Goal: Task Accomplishment & Management: Manage account settings

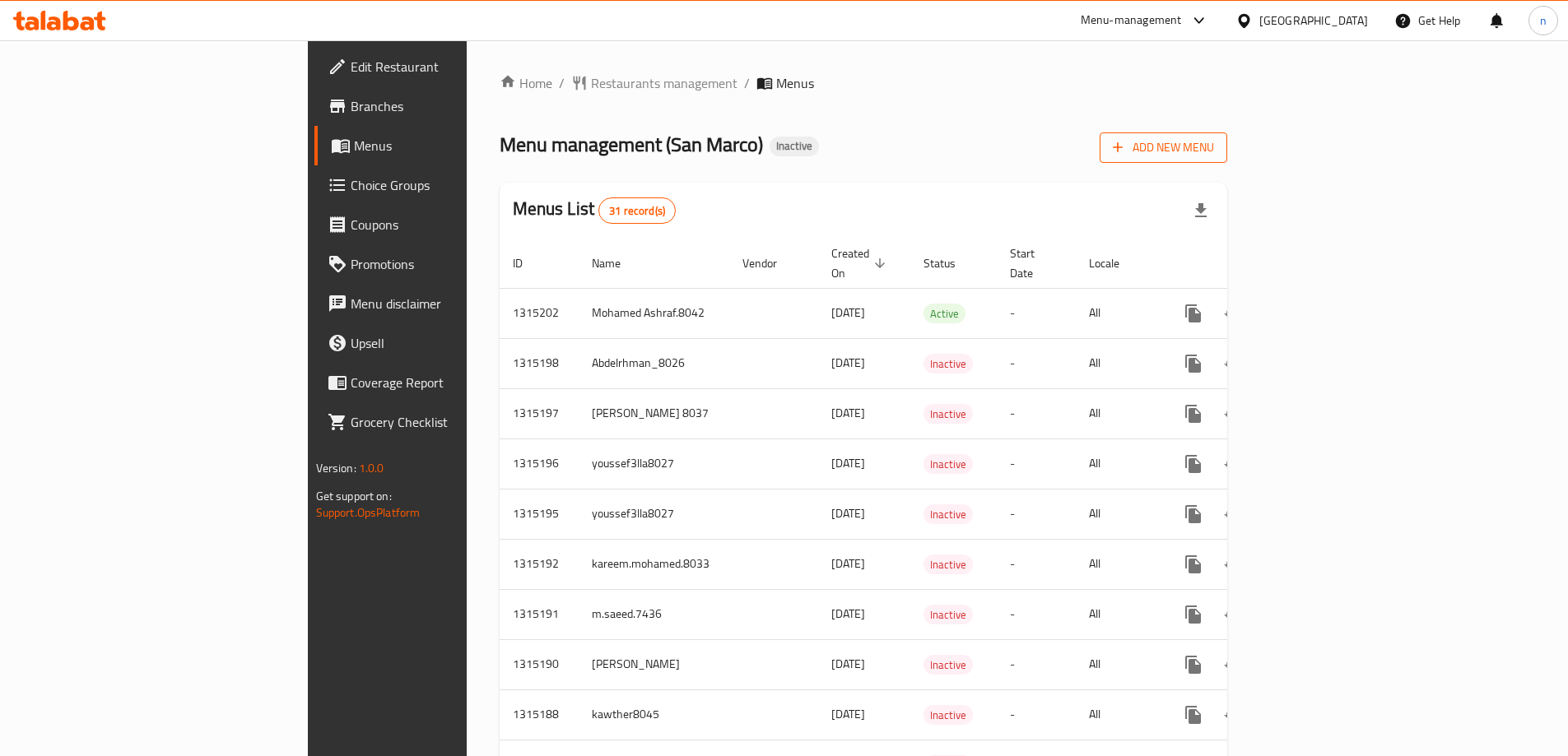
click at [1214, 137] on span "Add New Menu" at bounding box center [1163, 147] width 101 height 21
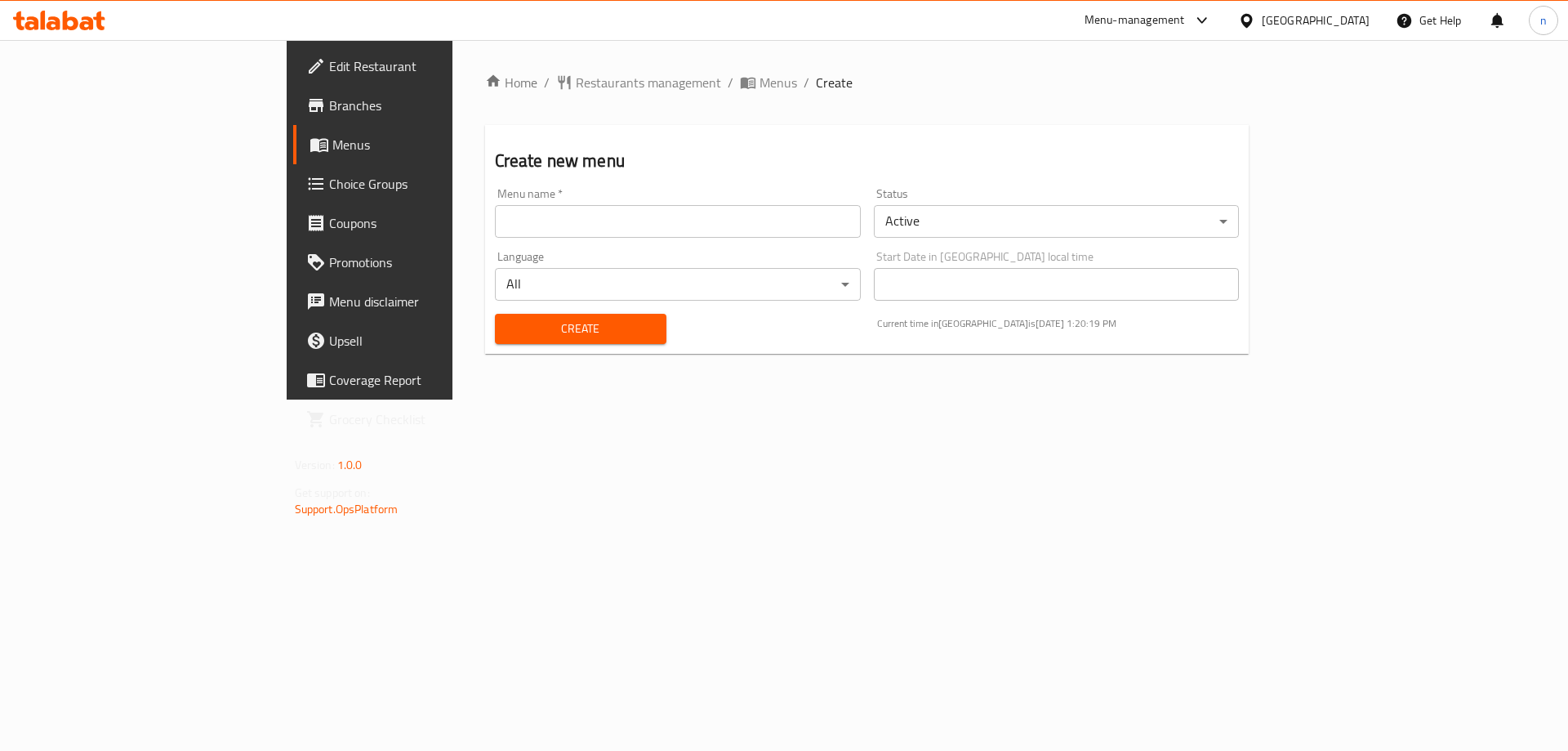
click at [654, 223] on input "text" at bounding box center [677, 221] width 366 height 33
type input "Nader.8036"
click at [526, 331] on span "Create" at bounding box center [581, 329] width 145 height 21
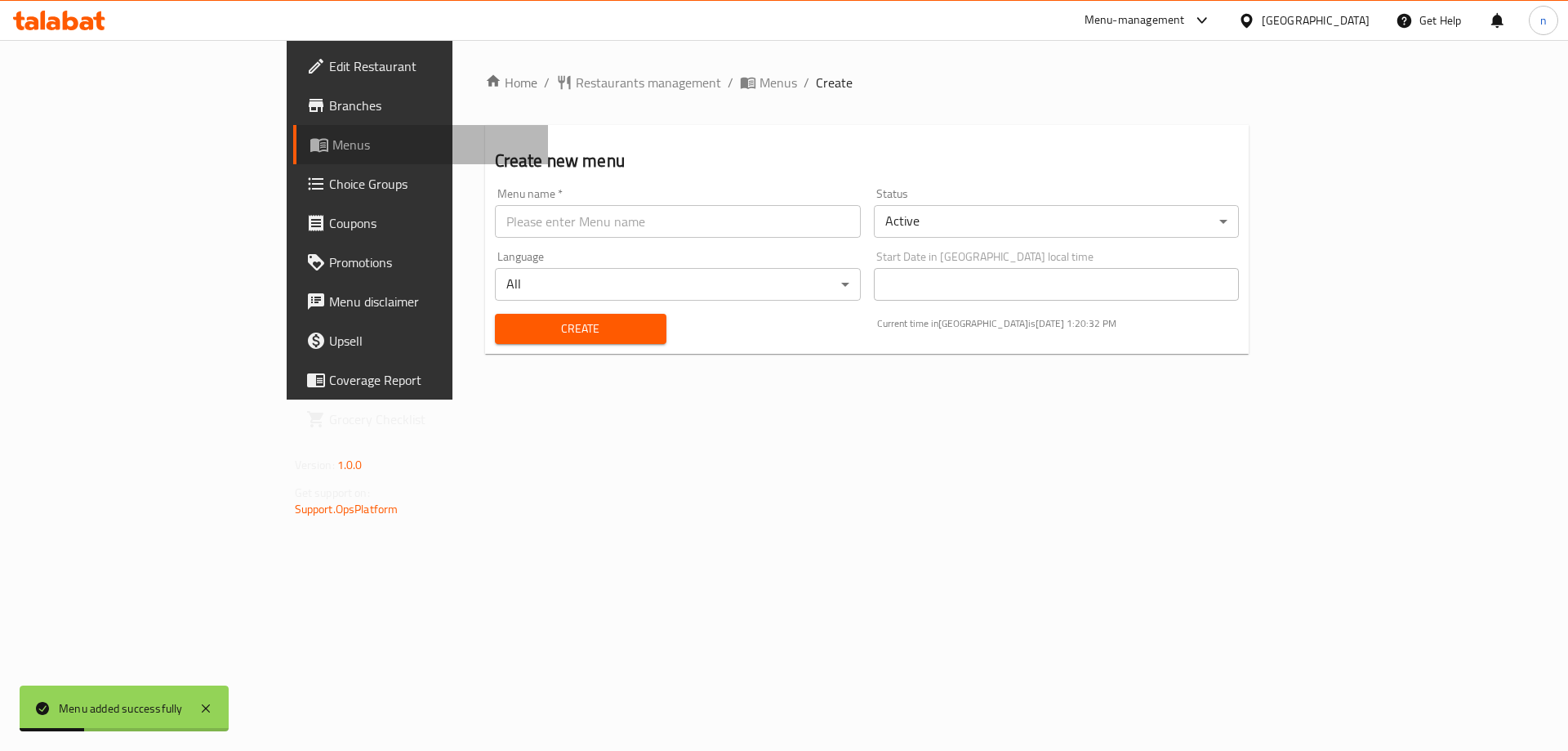
click at [332, 145] on span "Menus" at bounding box center [434, 145] width 203 height 20
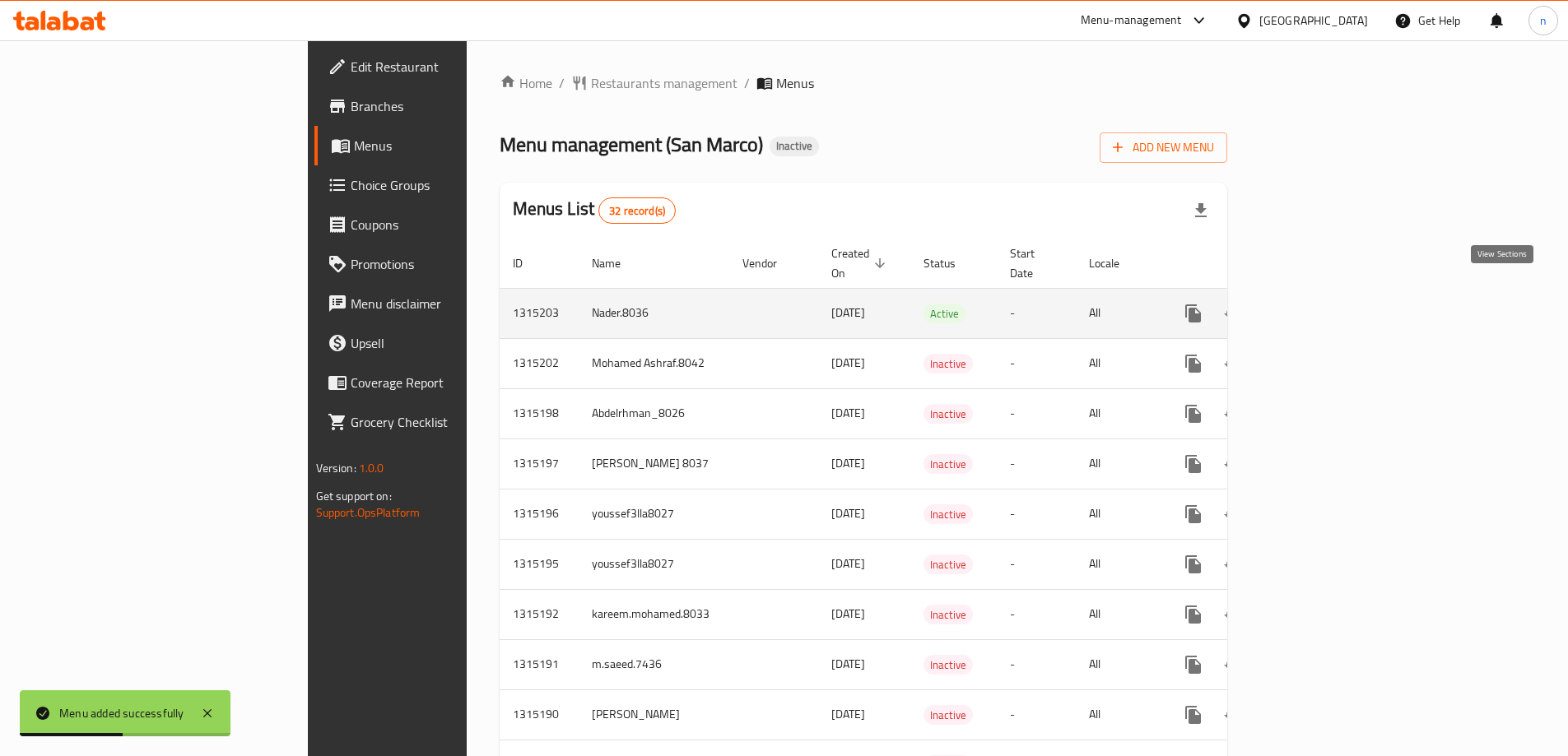
click at [1320, 306] on icon "enhanced table" at bounding box center [1311, 313] width 15 height 15
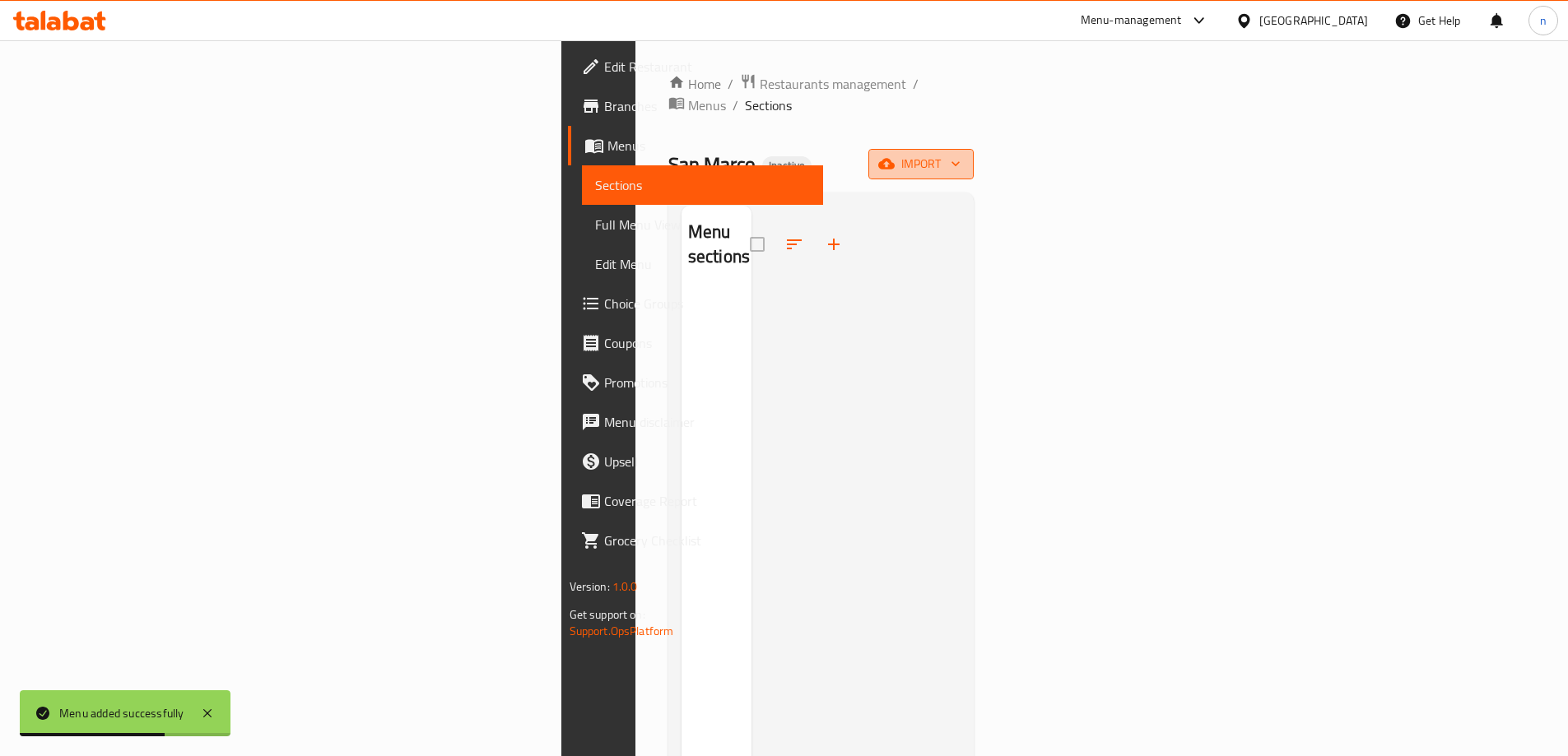
click at [895, 159] on icon "button" at bounding box center [886, 165] width 16 height 11
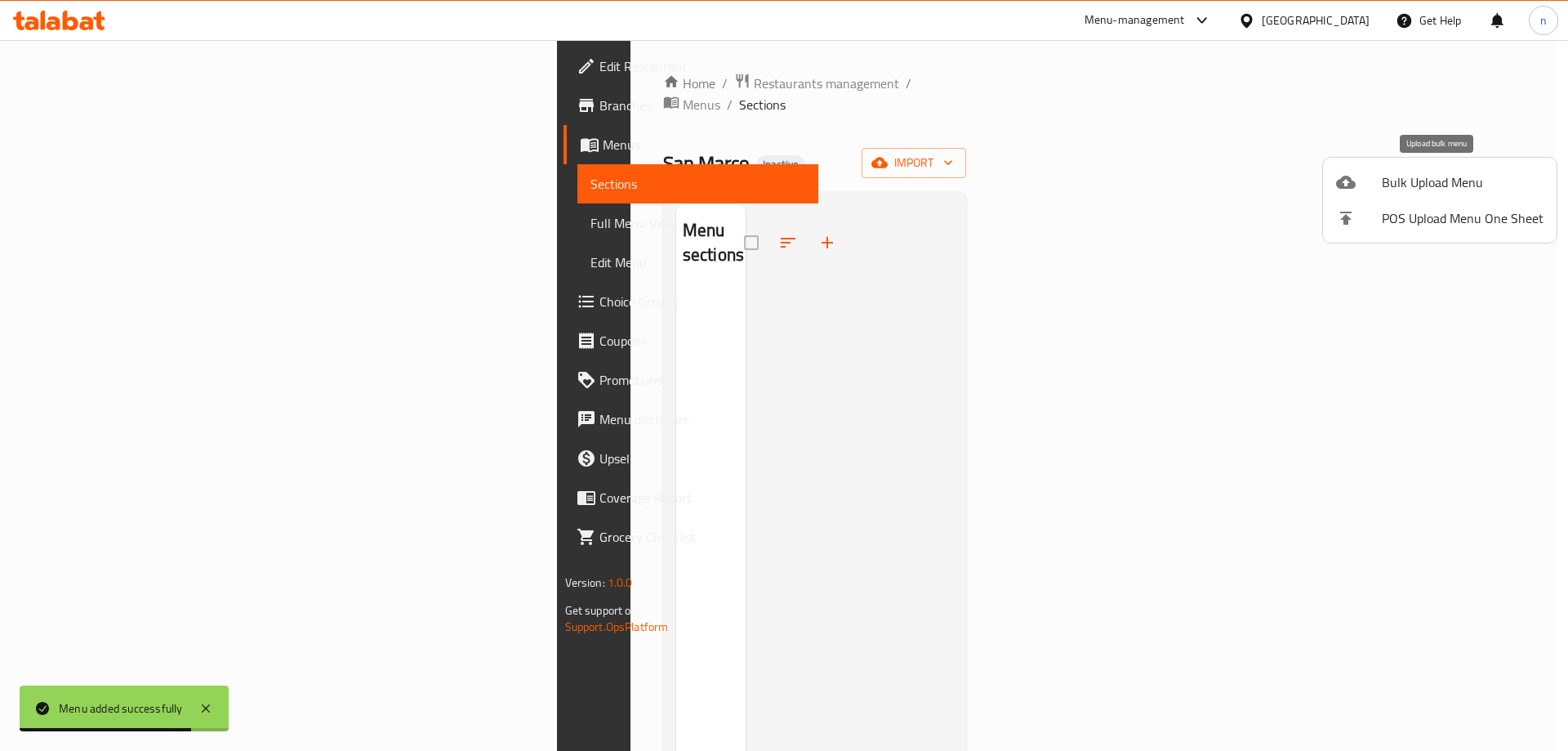
click at [1410, 184] on span "Bulk Upload Menu" at bounding box center [1462, 183] width 162 height 20
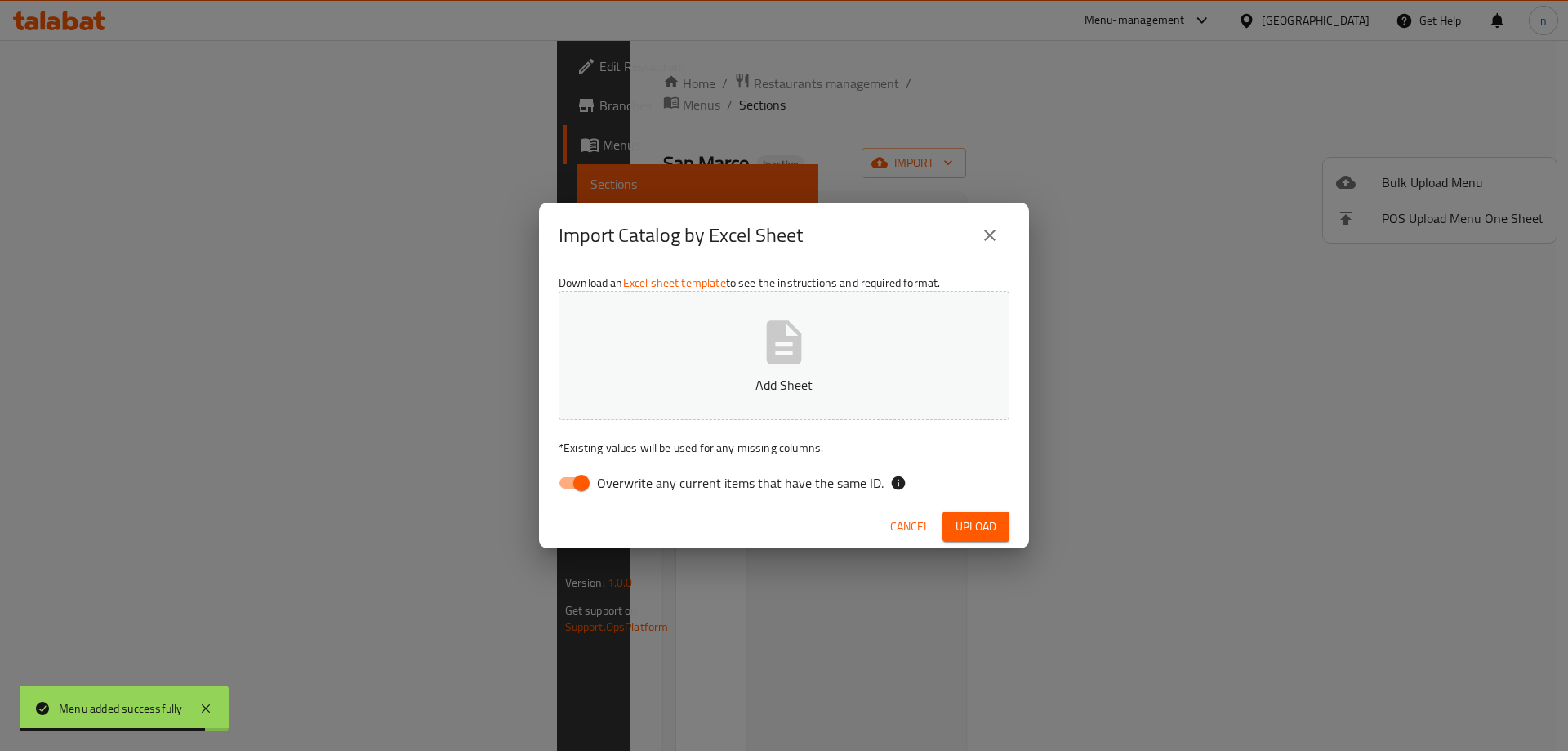
click at [605, 348] on button "Add Sheet" at bounding box center [784, 355] width 451 height 129
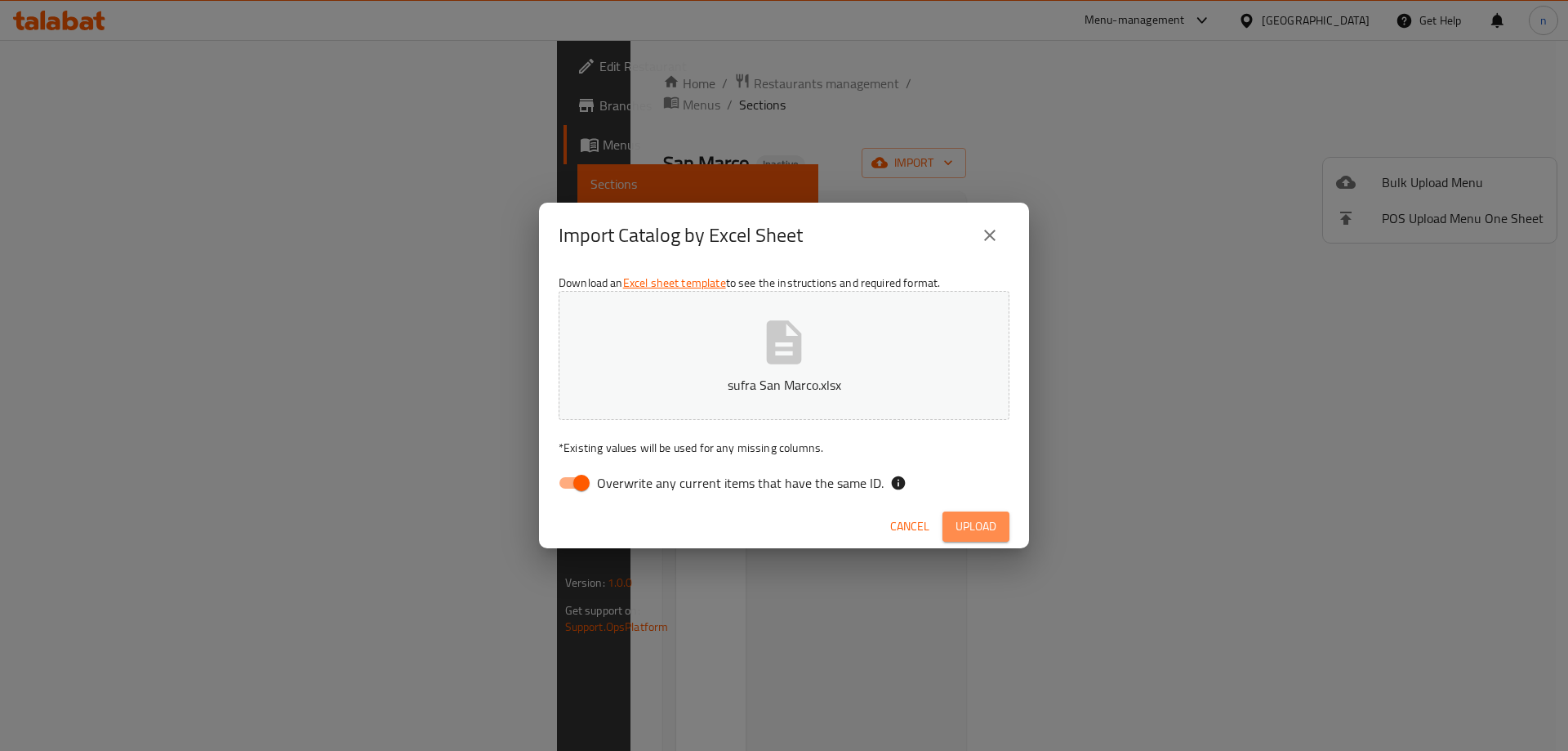
click at [973, 523] on span "Upload" at bounding box center [975, 527] width 41 height 21
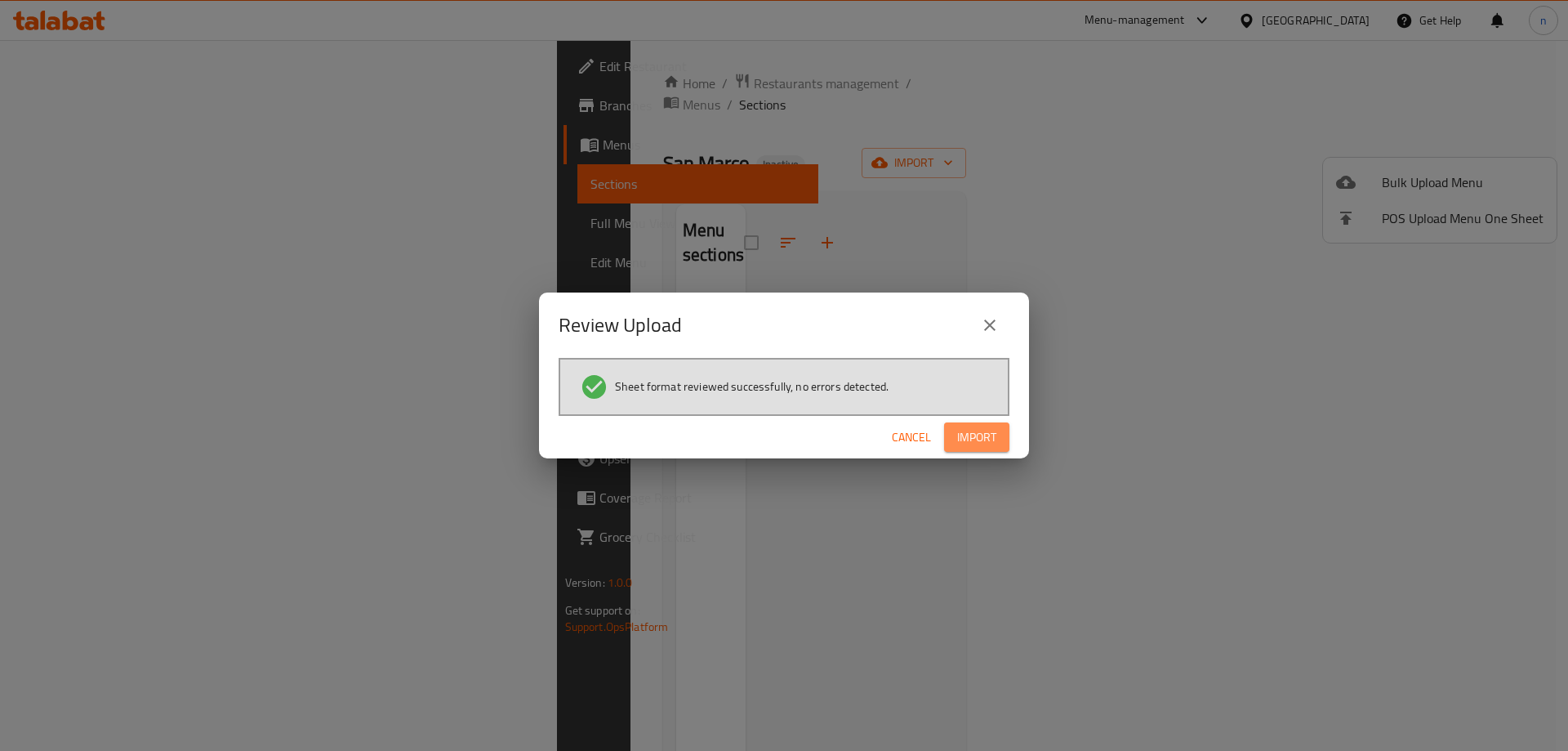
click at [966, 441] on span "Import" at bounding box center [976, 437] width 39 height 21
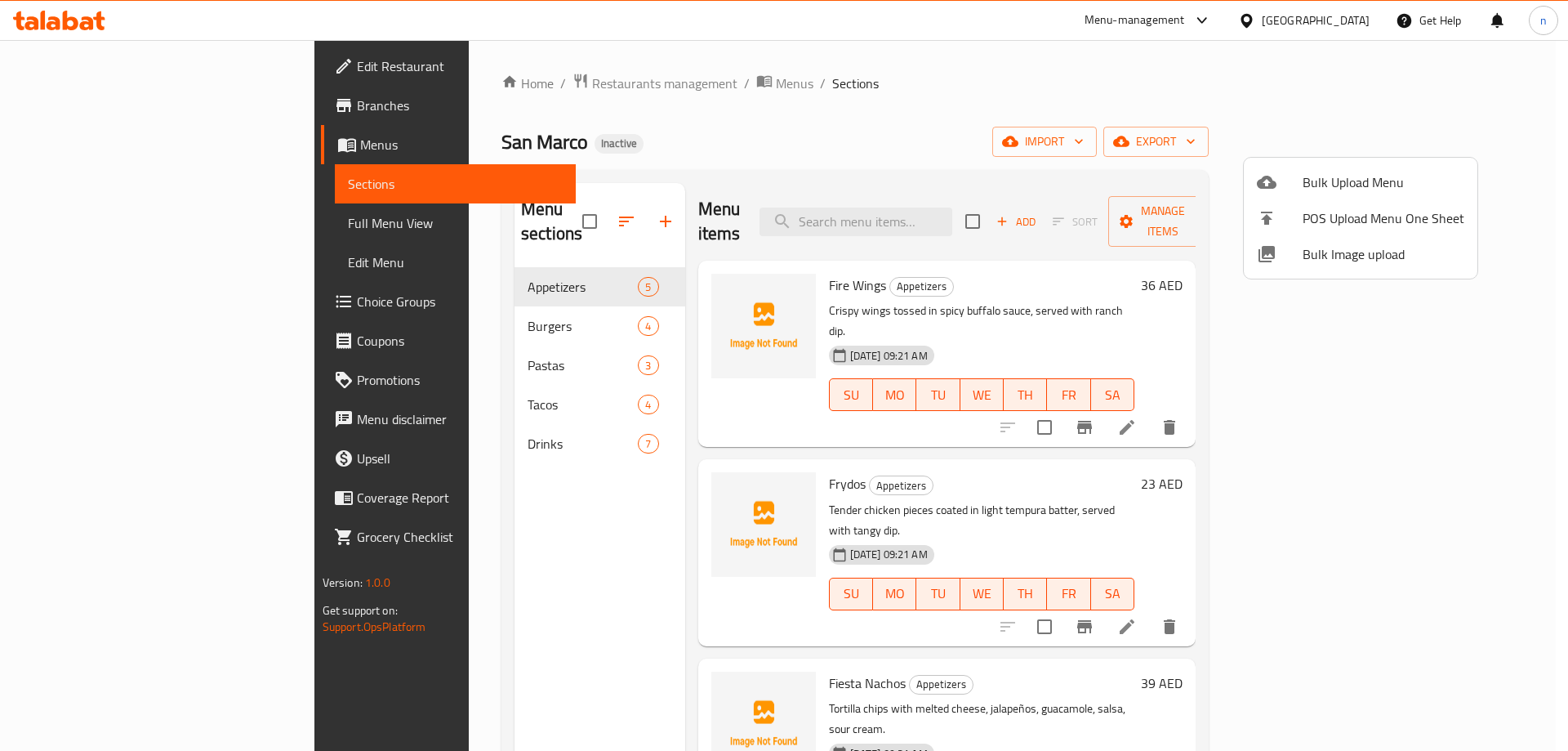
click at [1158, 117] on div at bounding box center [784, 375] width 1568 height 751
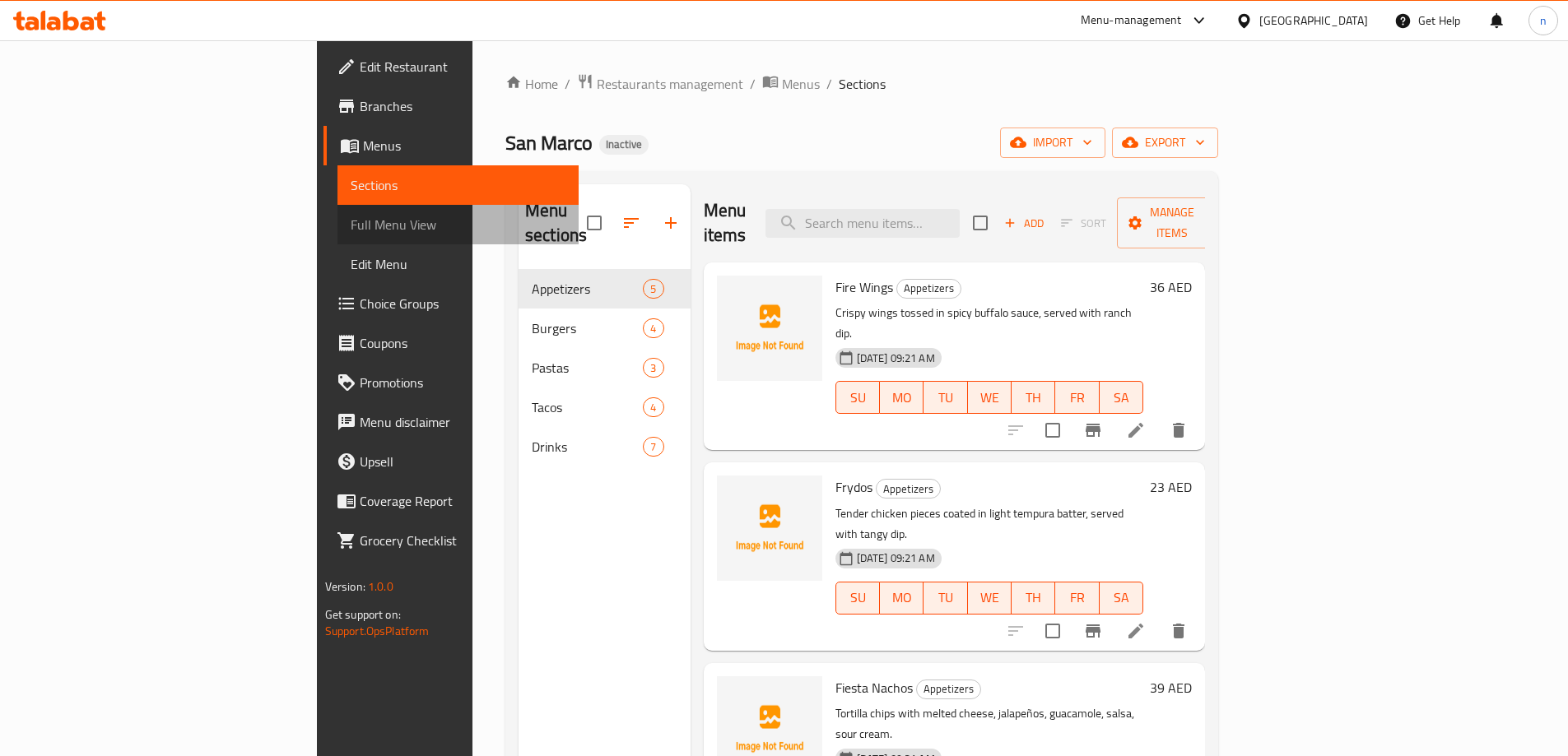
click at [350, 222] on span "Full Menu View" at bounding box center [458, 225] width 215 height 20
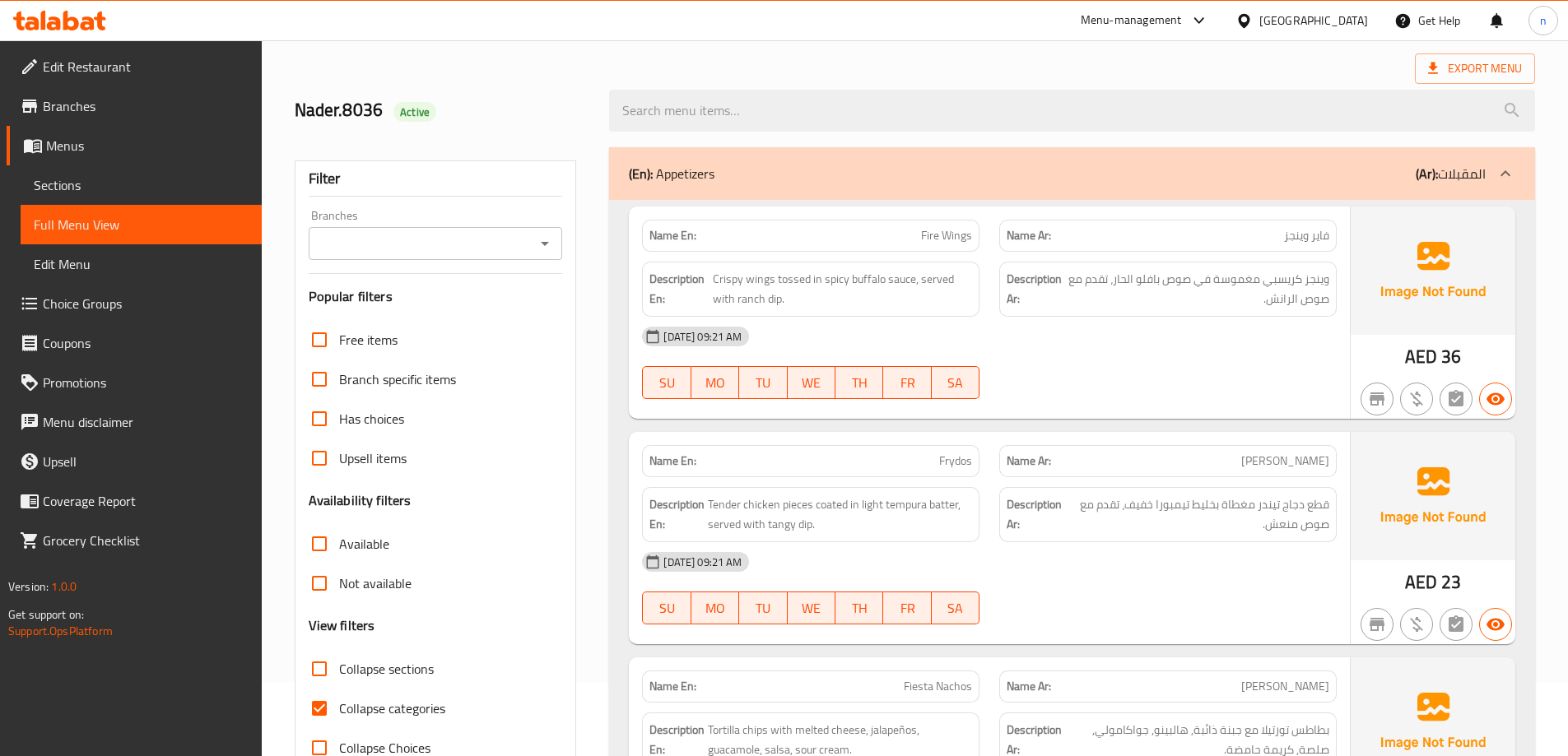
scroll to position [165, 0]
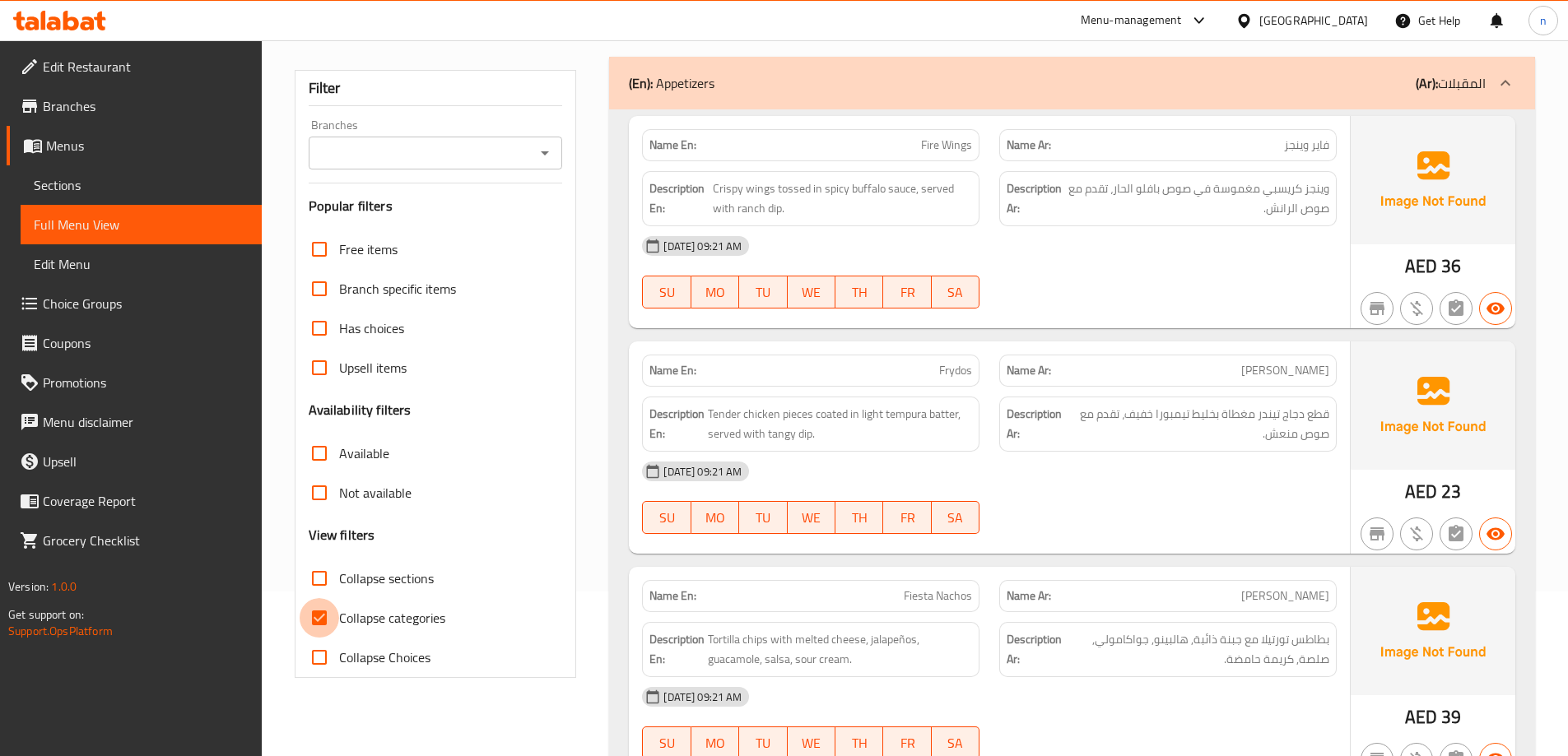
click at [323, 609] on input "Collapse categories" at bounding box center [319, 617] width 39 height 39
checkbox input "false"
click at [1072, 263] on div "[DATE] 09:21 AM" at bounding box center [989, 246] width 714 height 39
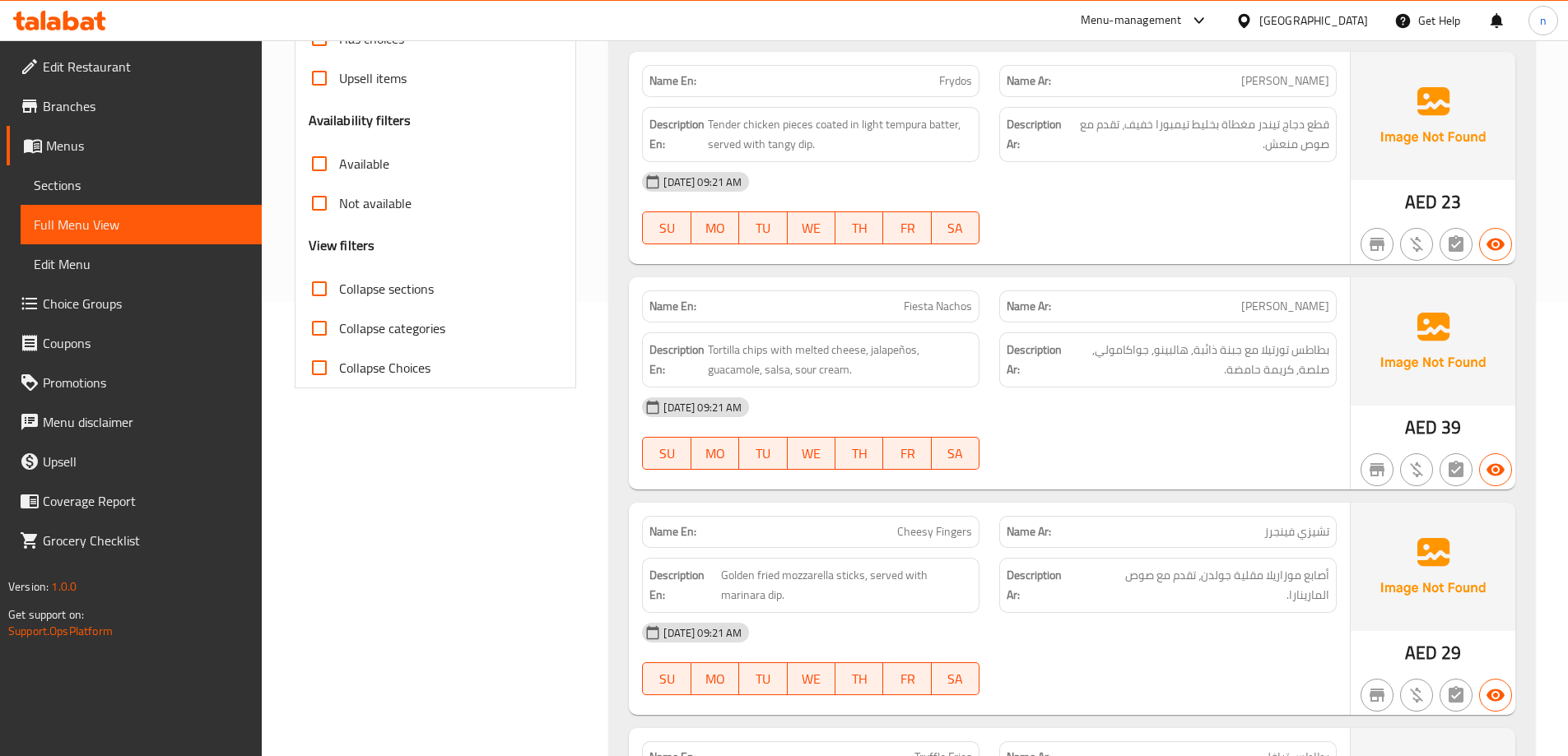
scroll to position [494, 0]
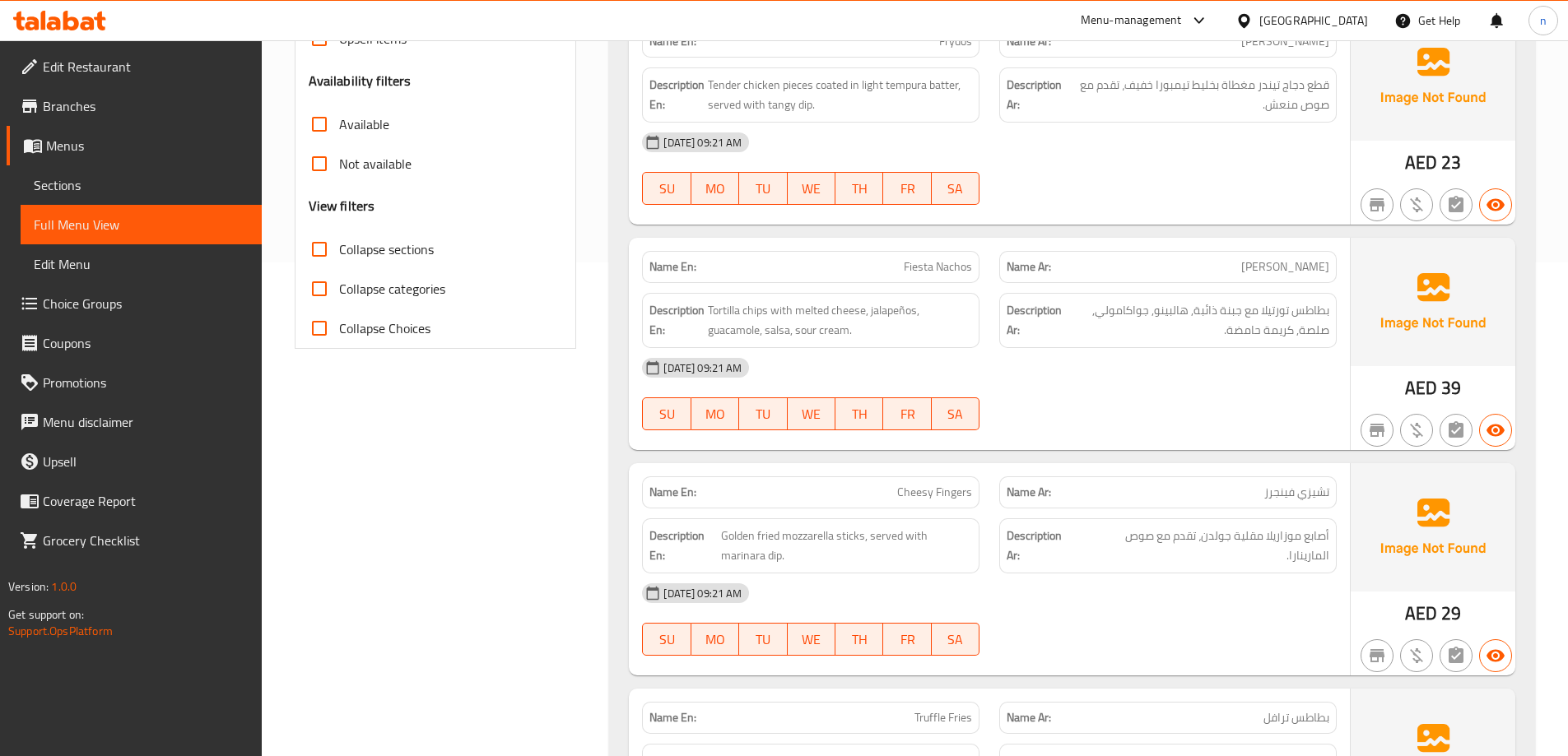
click at [926, 259] on span "Fiesta Nachos" at bounding box center [937, 267] width 68 height 17
click at [918, 261] on span "Fiesta Nachos" at bounding box center [937, 267] width 68 height 17
click at [1037, 425] on div at bounding box center [1168, 430] width 358 height 20
click at [947, 274] on span "Fiesta Nachos" at bounding box center [937, 267] width 68 height 17
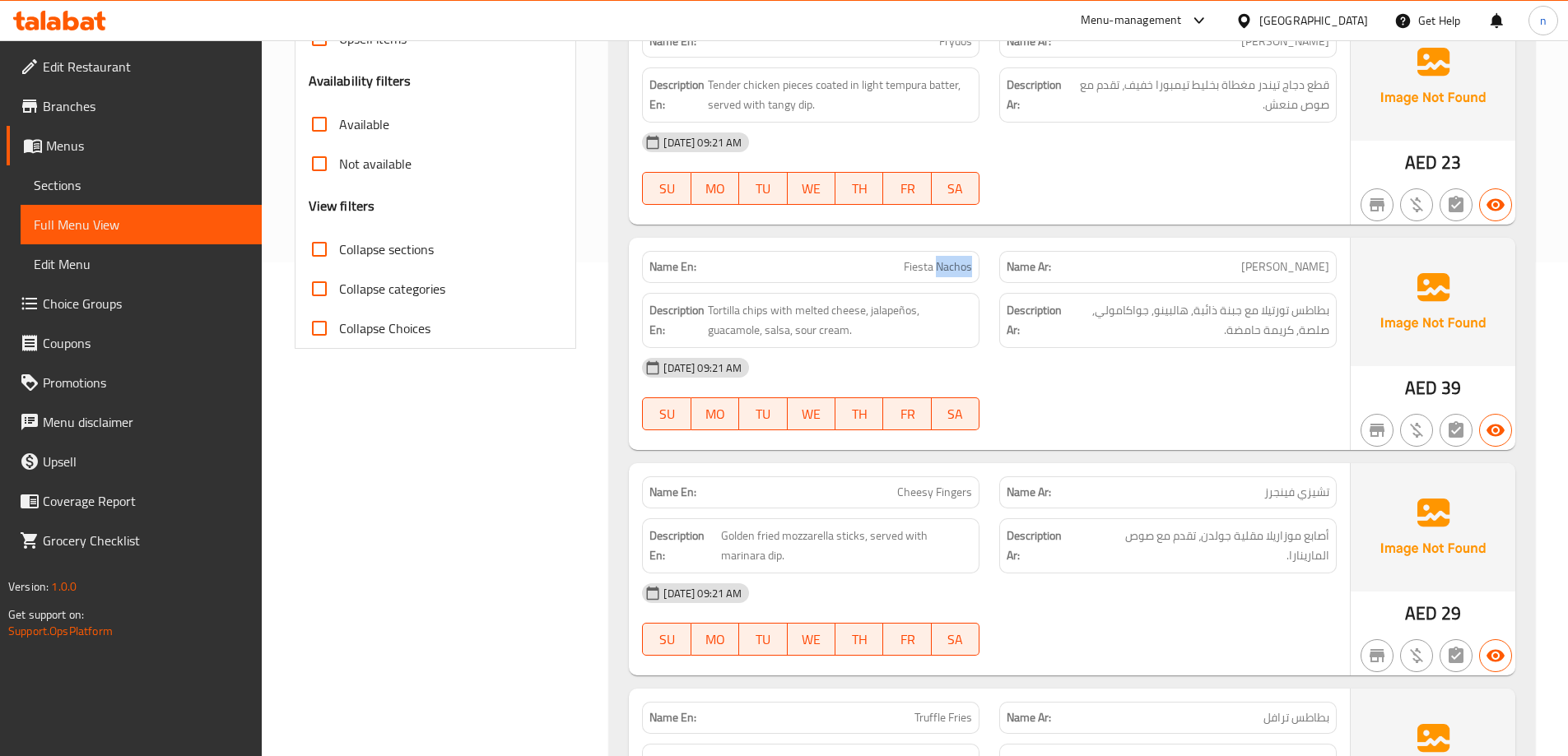
click at [947, 274] on span "Fiesta Nachos" at bounding box center [937, 267] width 68 height 17
copy span "Fiesta Nachos"
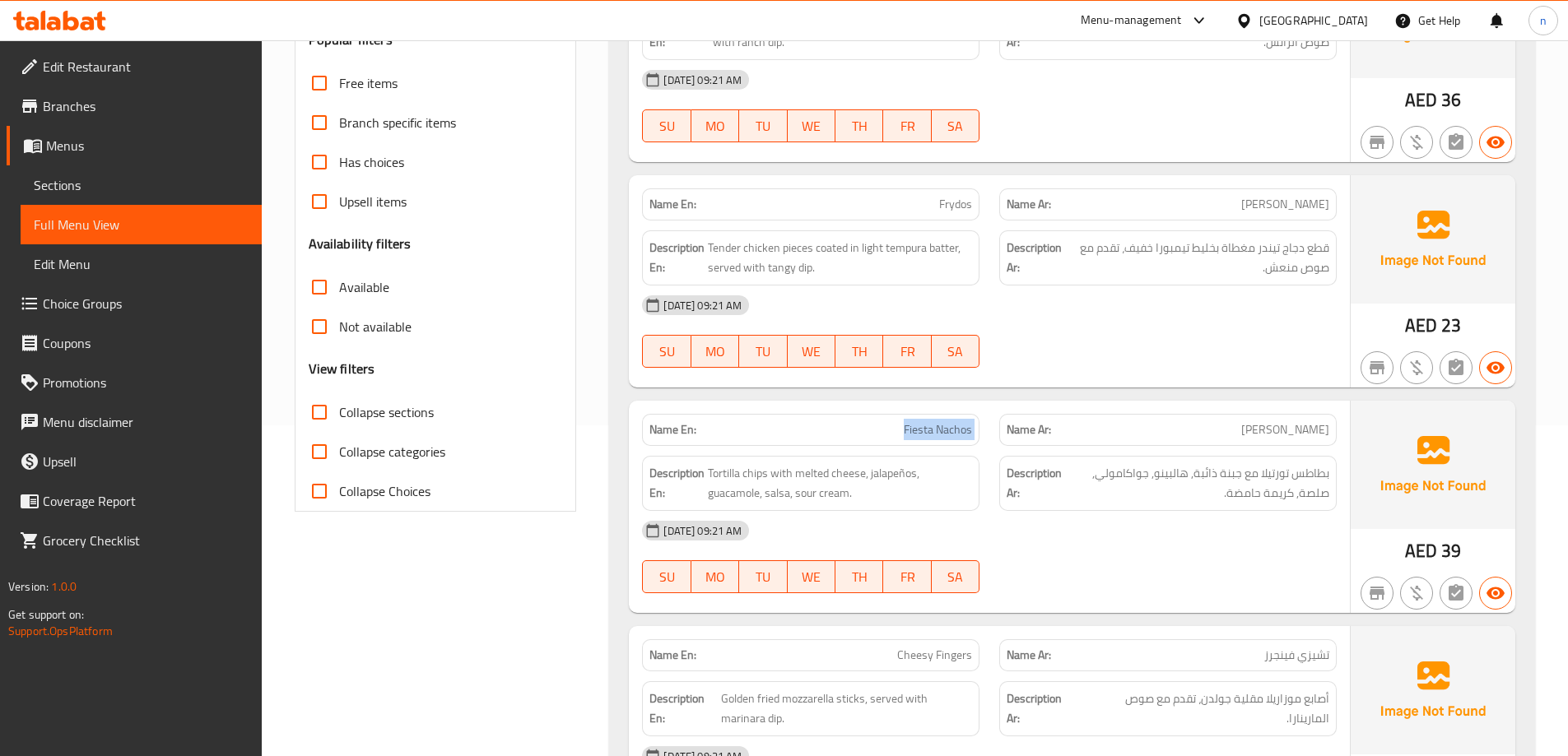
scroll to position [329, 0]
click at [944, 207] on span "Frydos" at bounding box center [956, 206] width 33 height 17
copy span "Frydos"
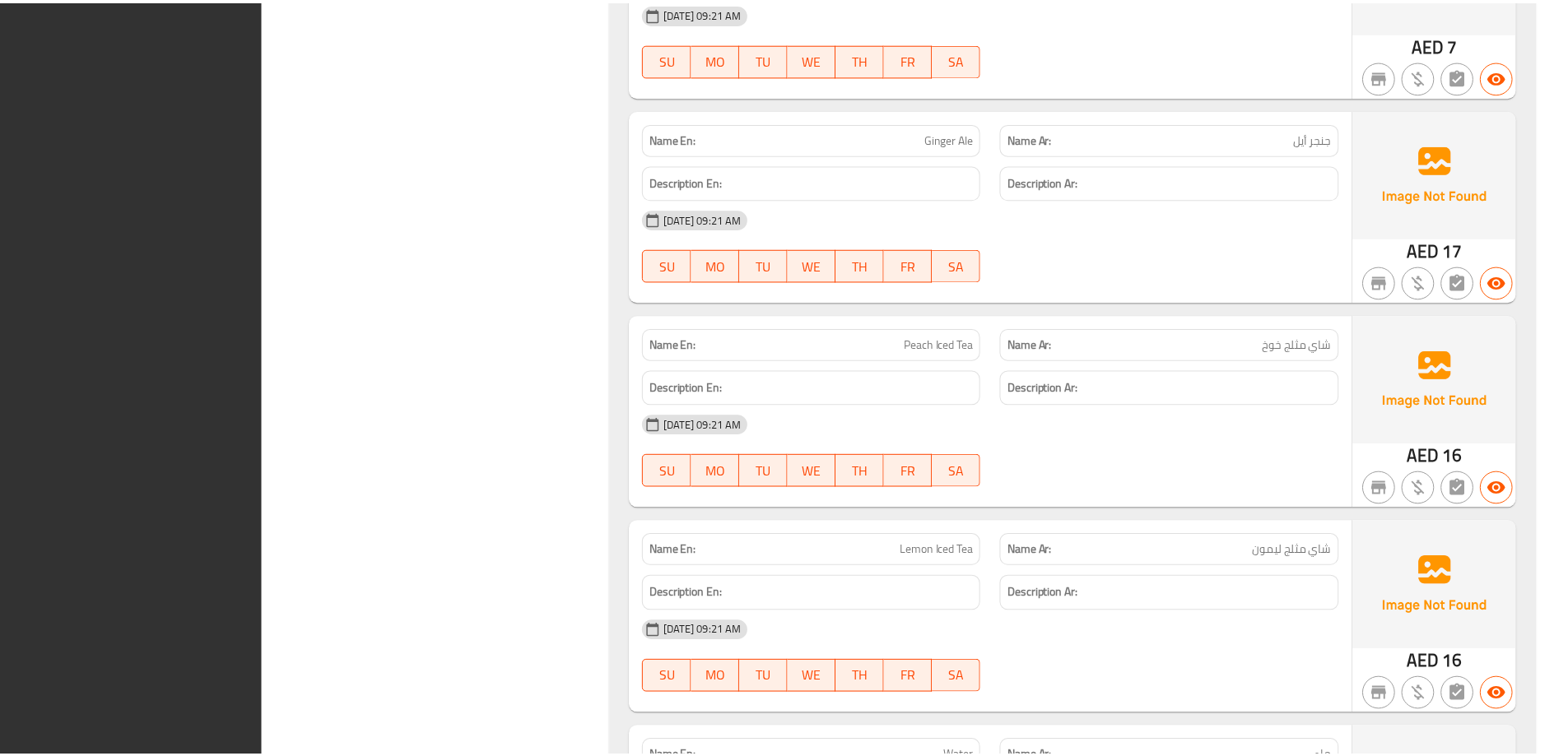
scroll to position [4936, 0]
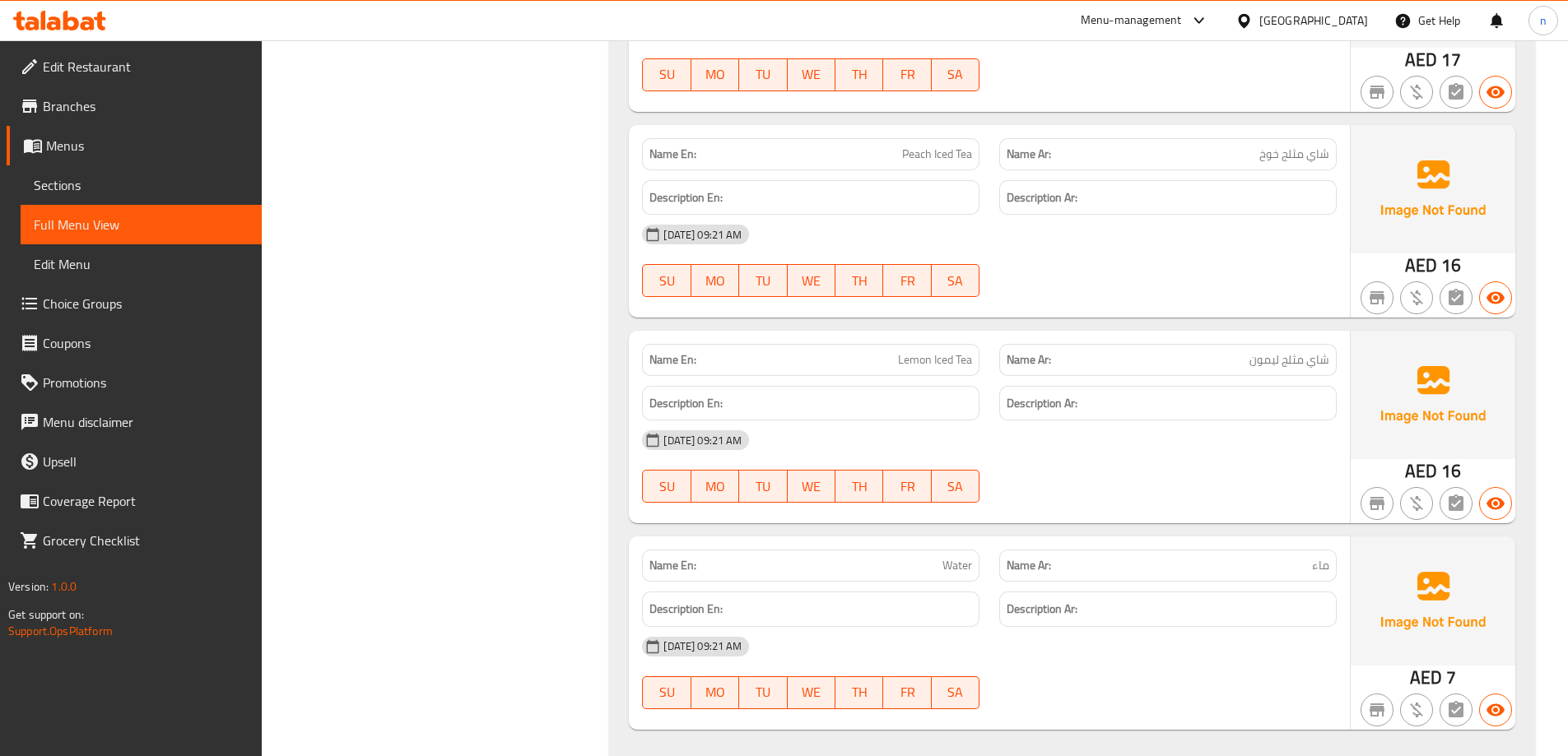
click at [933, 557] on p "Name En: Water" at bounding box center [811, 565] width 323 height 17
click at [926, 549] on div "Name En: Water" at bounding box center [810, 565] width 338 height 32
click at [953, 557] on span "Water" at bounding box center [957, 565] width 30 height 17
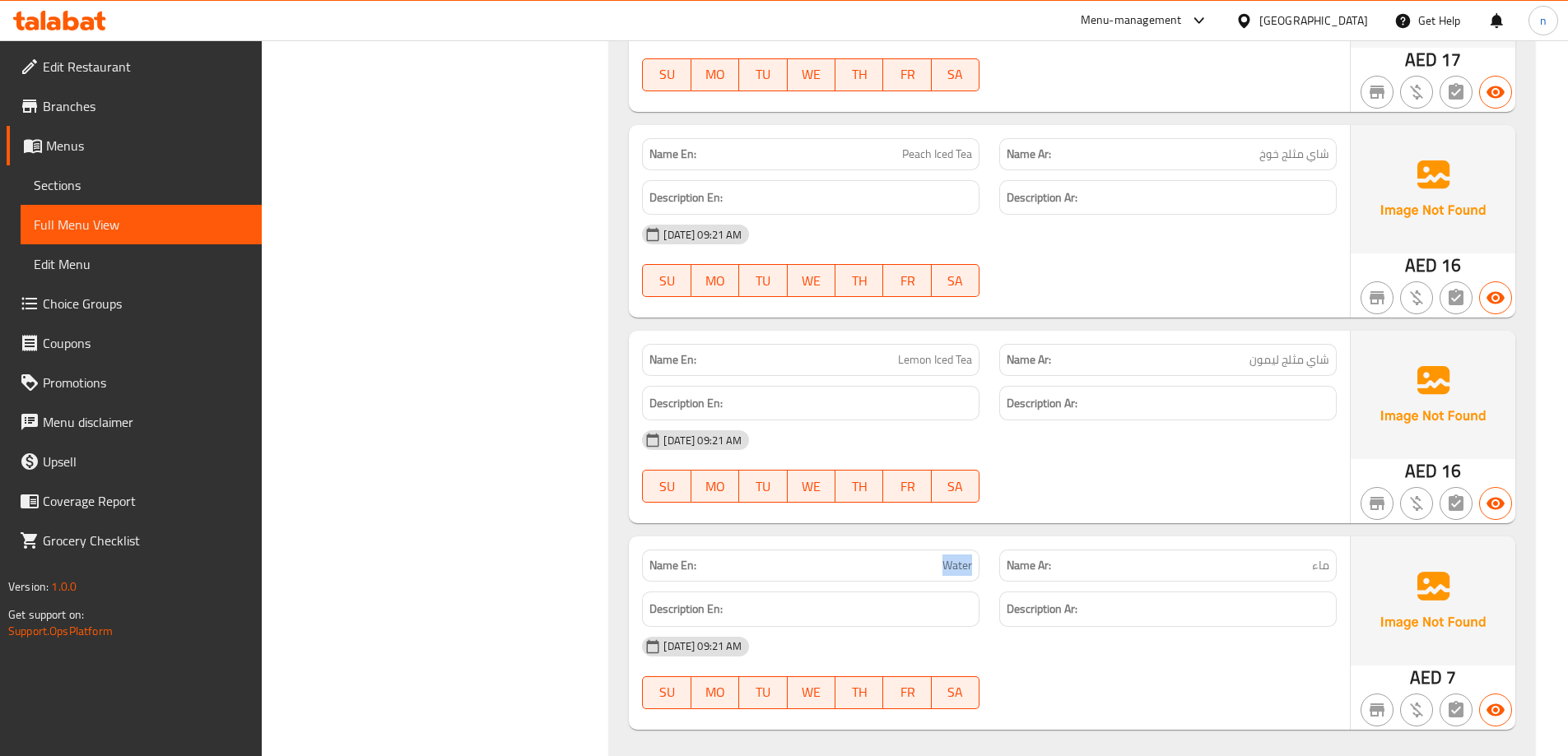
click at [953, 557] on span "Water" at bounding box center [957, 565] width 30 height 17
copy span "Water"
click at [961, 557] on span "Water" at bounding box center [957, 565] width 30 height 17
click at [901, 351] on span "Lemon Iced Tea" at bounding box center [935, 359] width 74 height 17
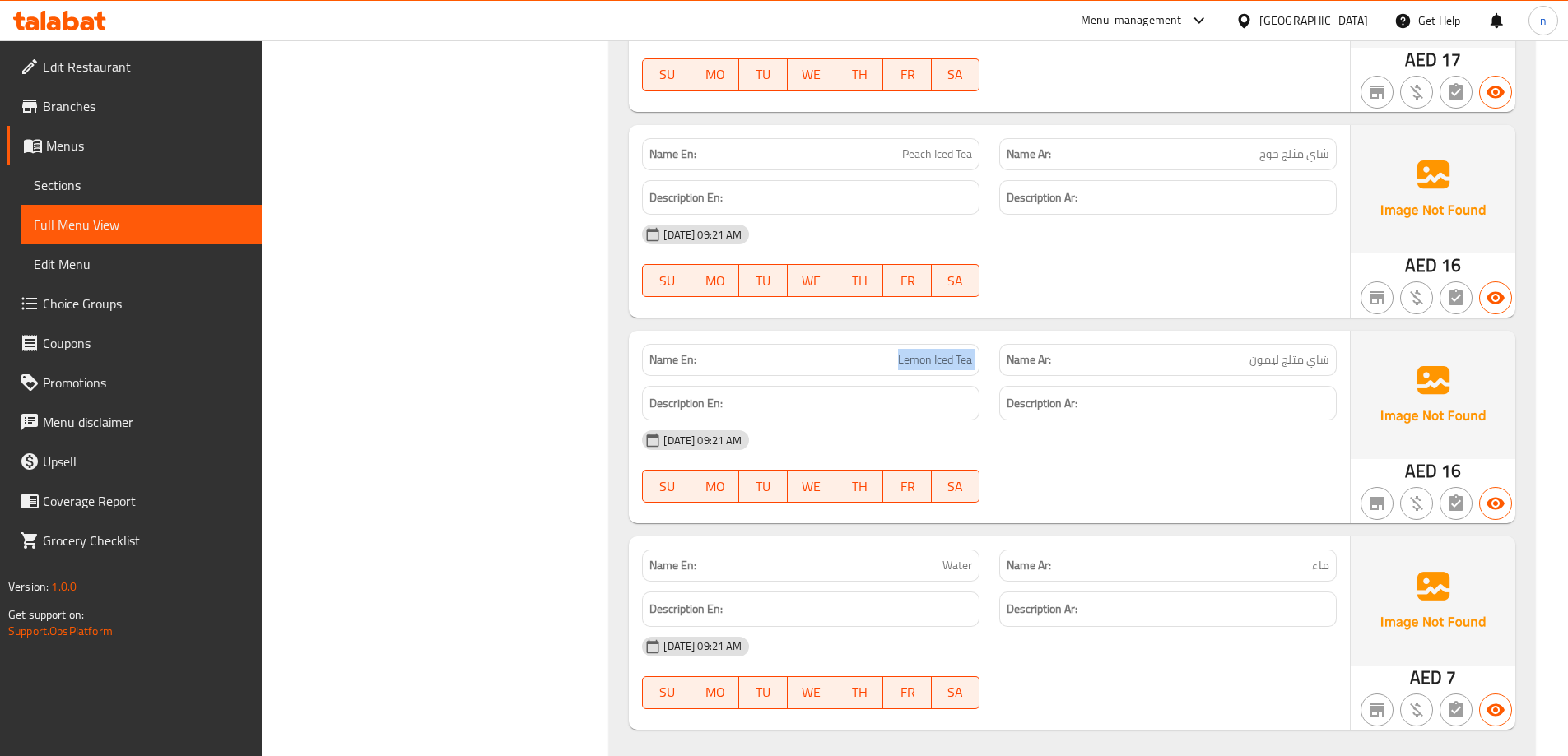
click at [901, 351] on span "Lemon Iced Tea" at bounding box center [935, 359] width 74 height 17
copy span "Lemon Iced Tea"
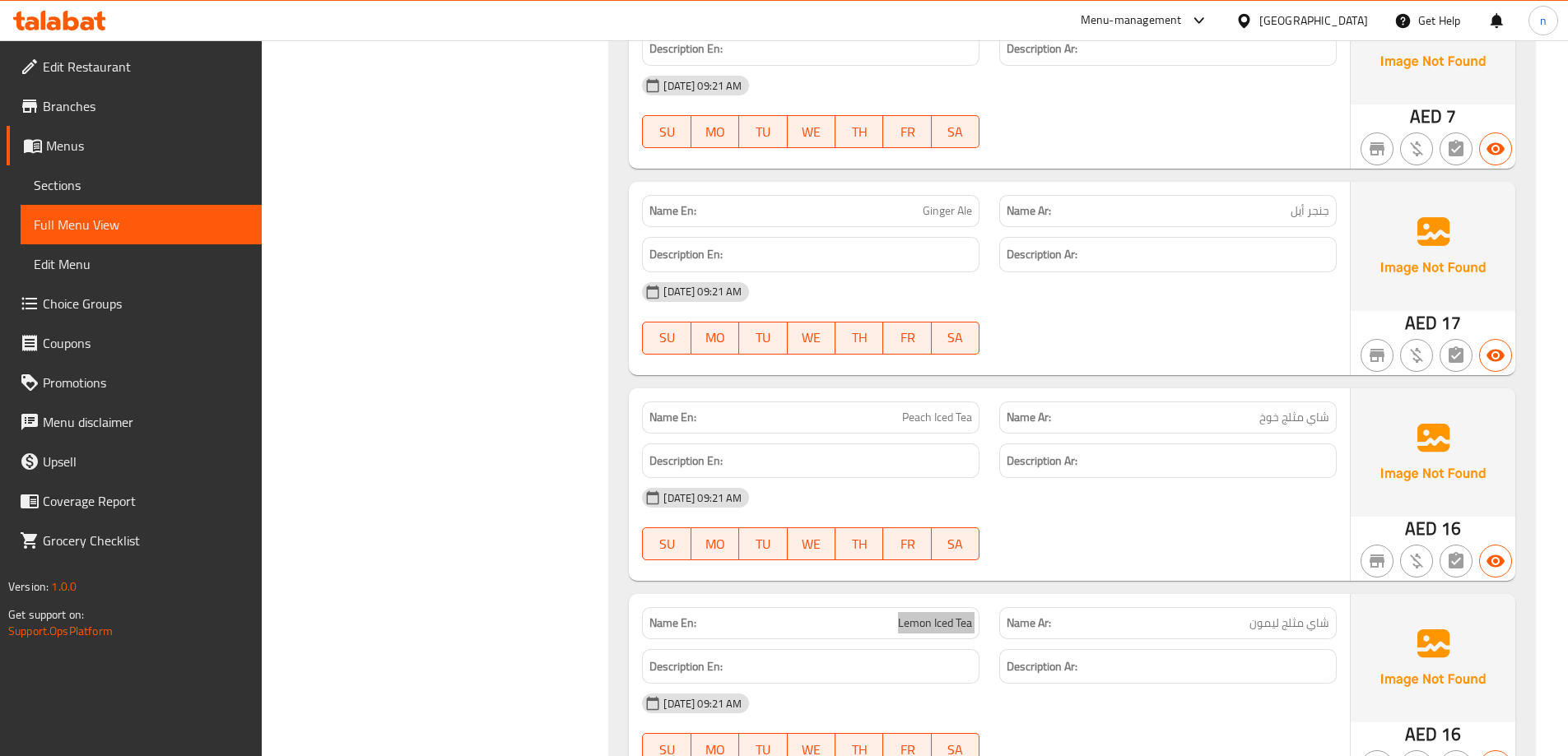
scroll to position [4524, 0]
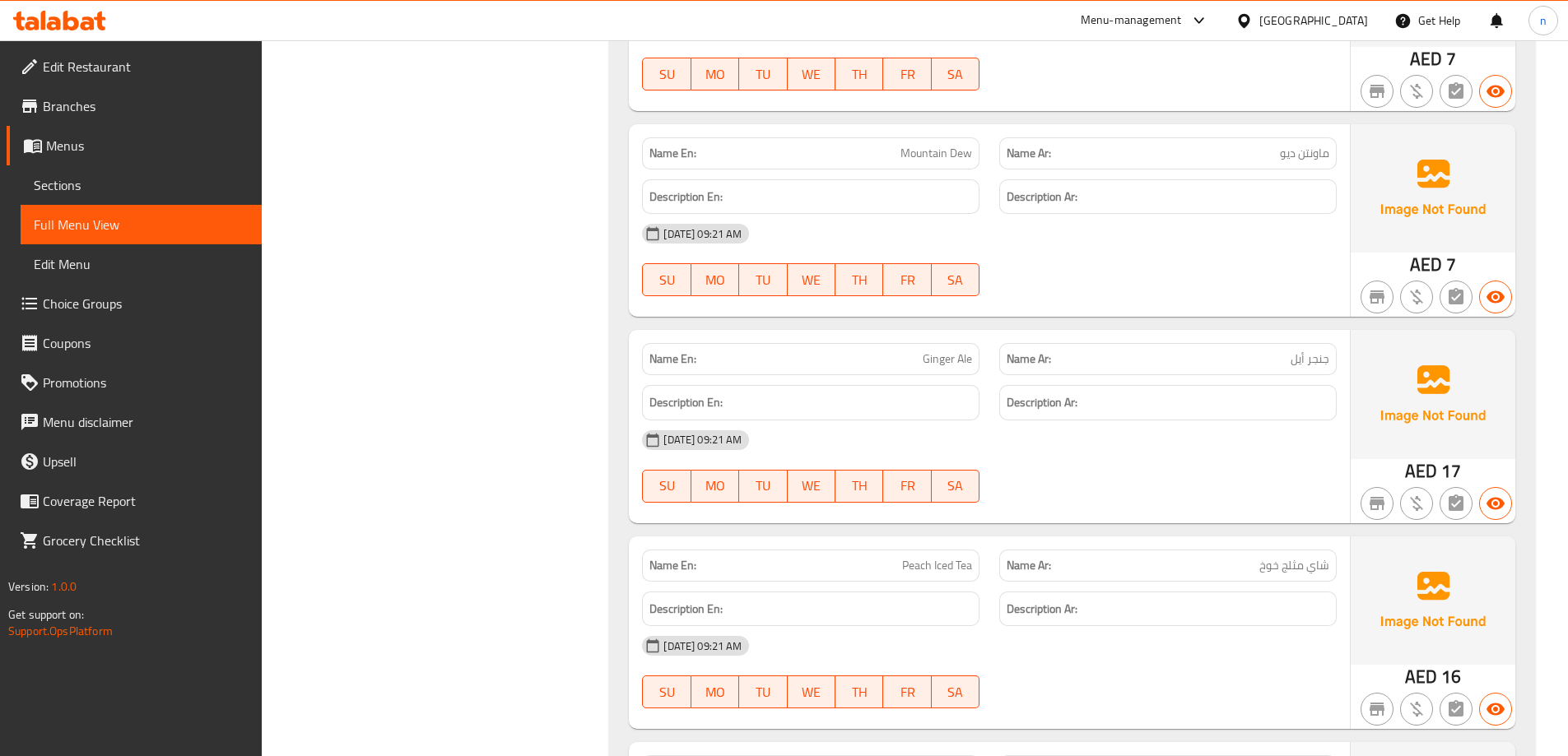
click at [938, 350] on span "Ginger Ale" at bounding box center [947, 358] width 49 height 17
copy span "Ginger Ale"
click at [1133, 420] on div "[DATE] 09:21 AM" at bounding box center [989, 439] width 714 height 39
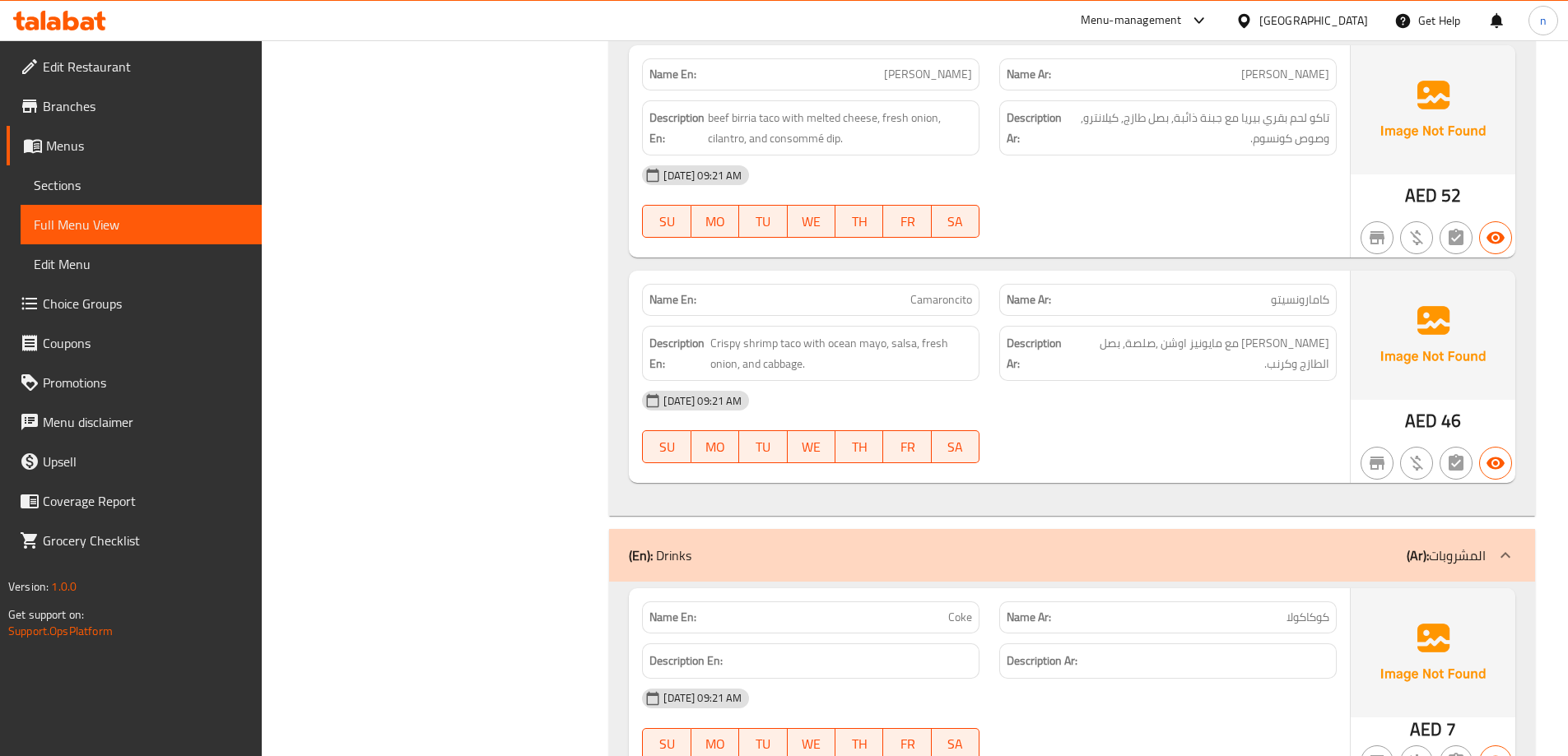
scroll to position [3619, 0]
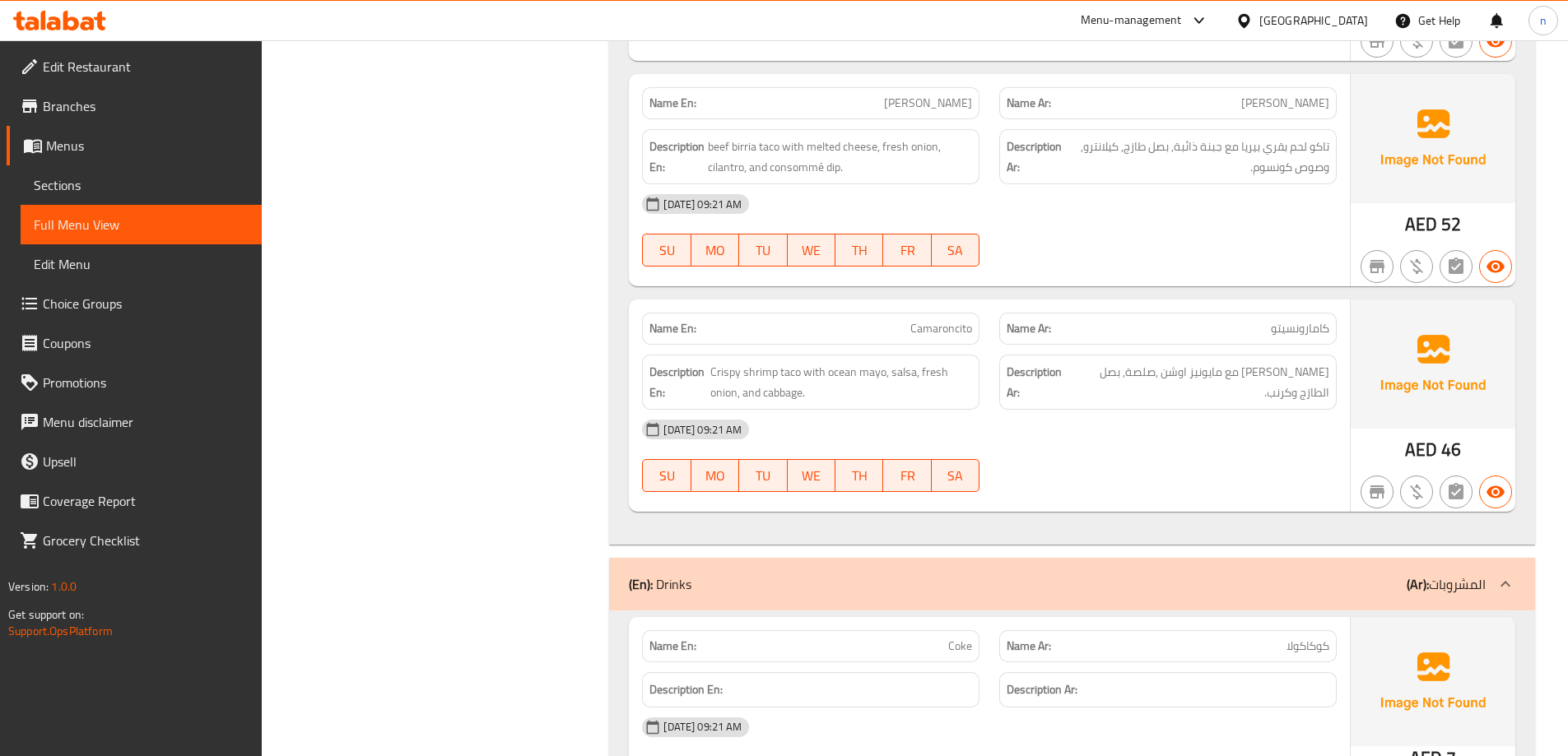
click at [936, 320] on span "Camaroncito" at bounding box center [941, 328] width 62 height 17
copy span "Camaroncito"
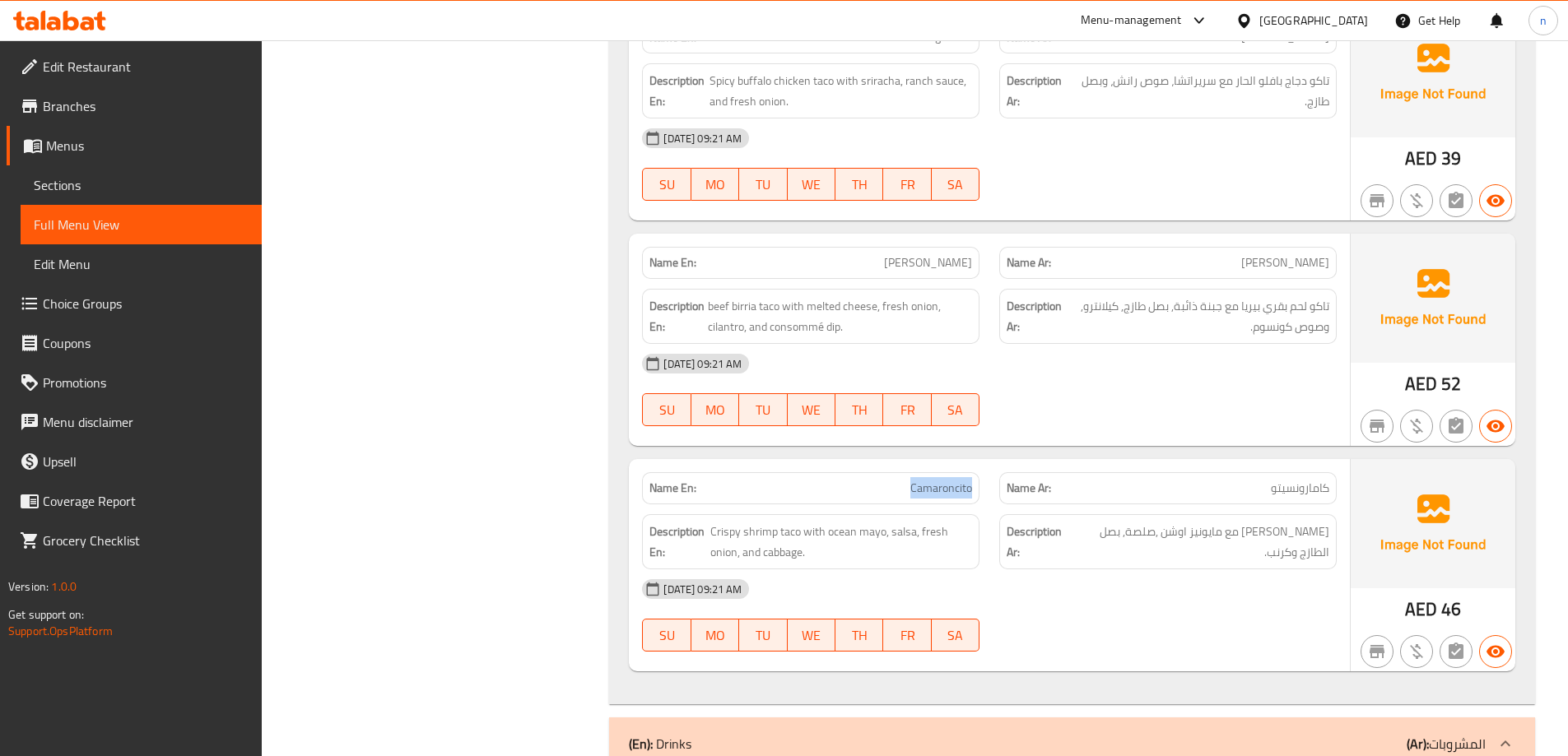
scroll to position [3455, 0]
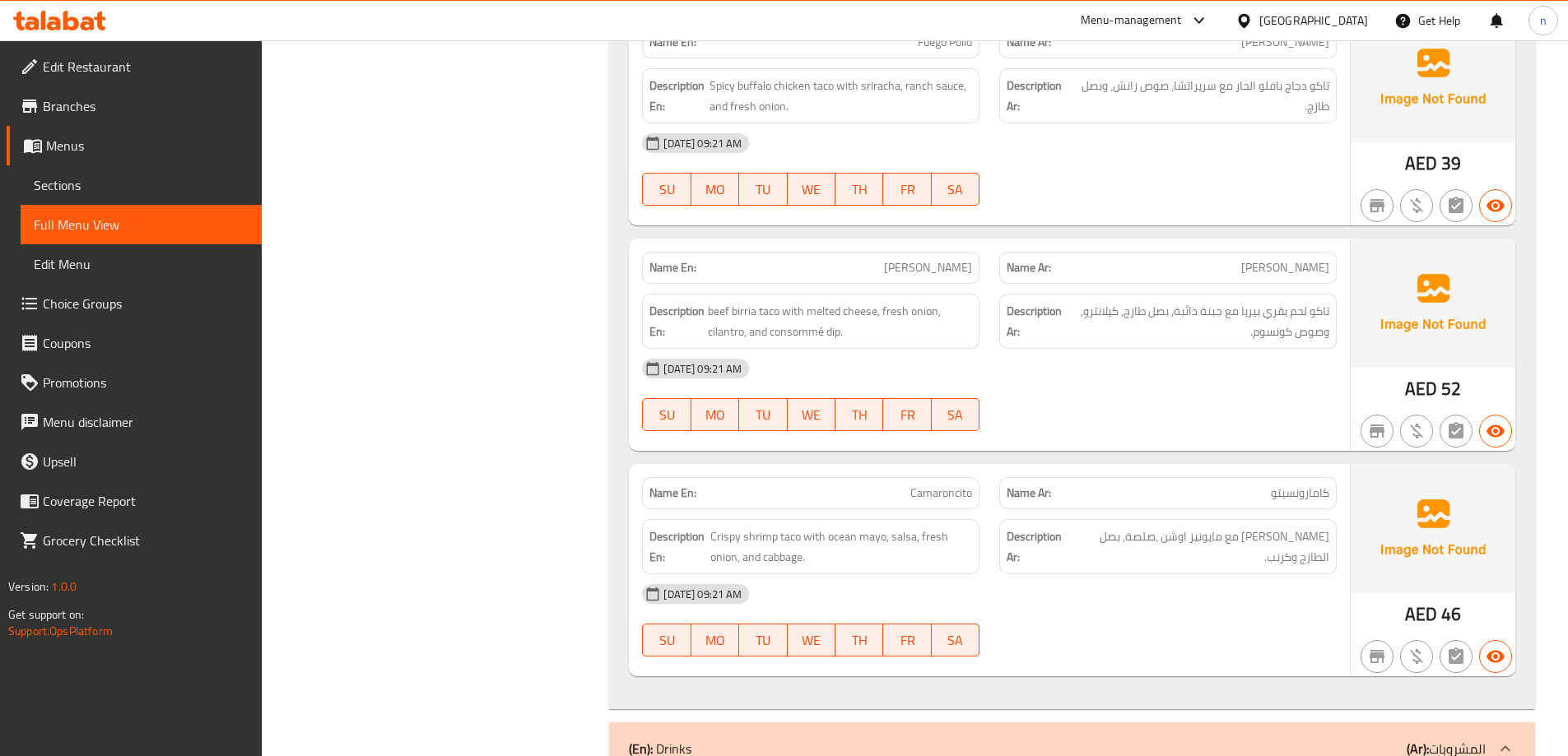
click at [959, 259] on span "[PERSON_NAME]" at bounding box center [927, 267] width 88 height 17
copy span "[PERSON_NAME]"
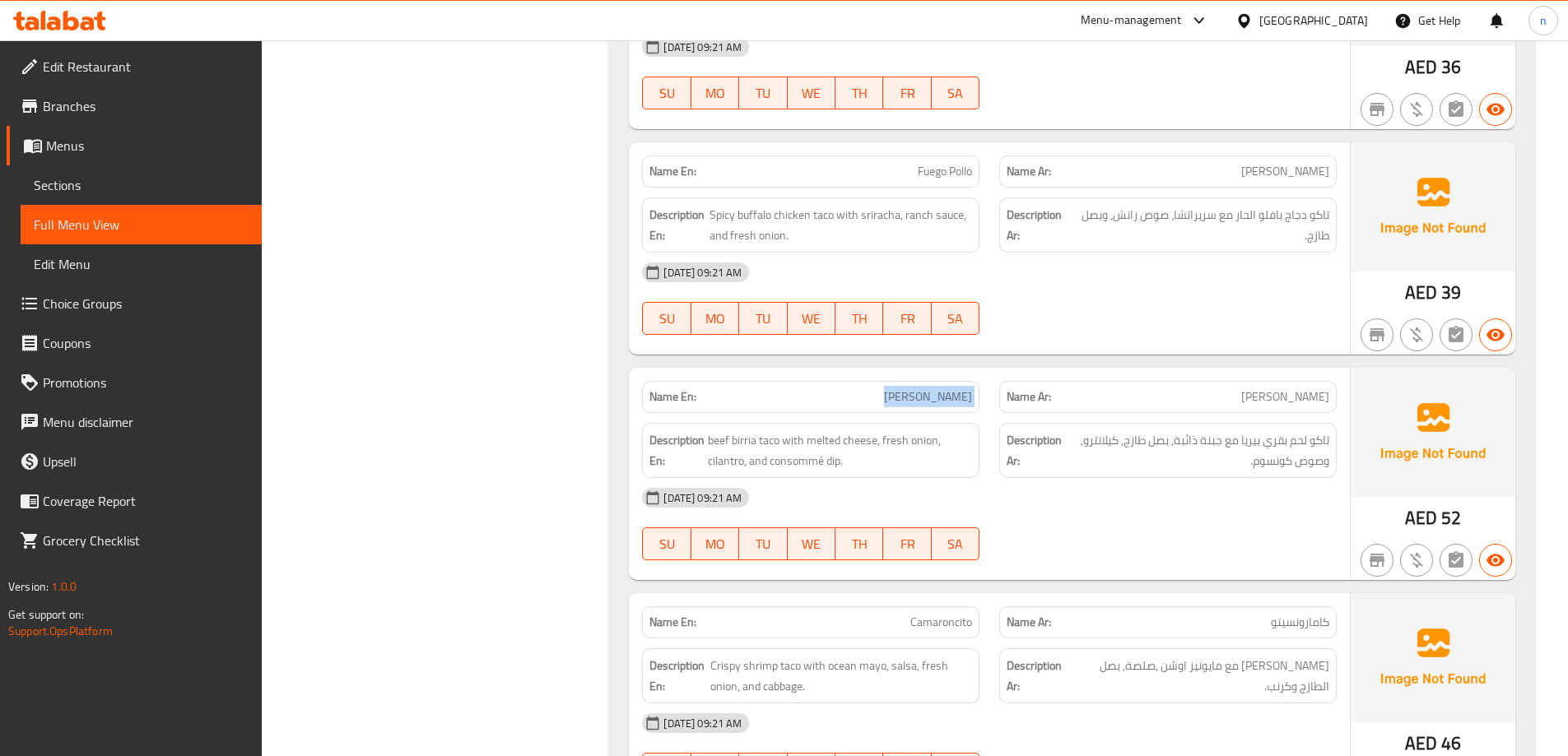
scroll to position [3208, 0]
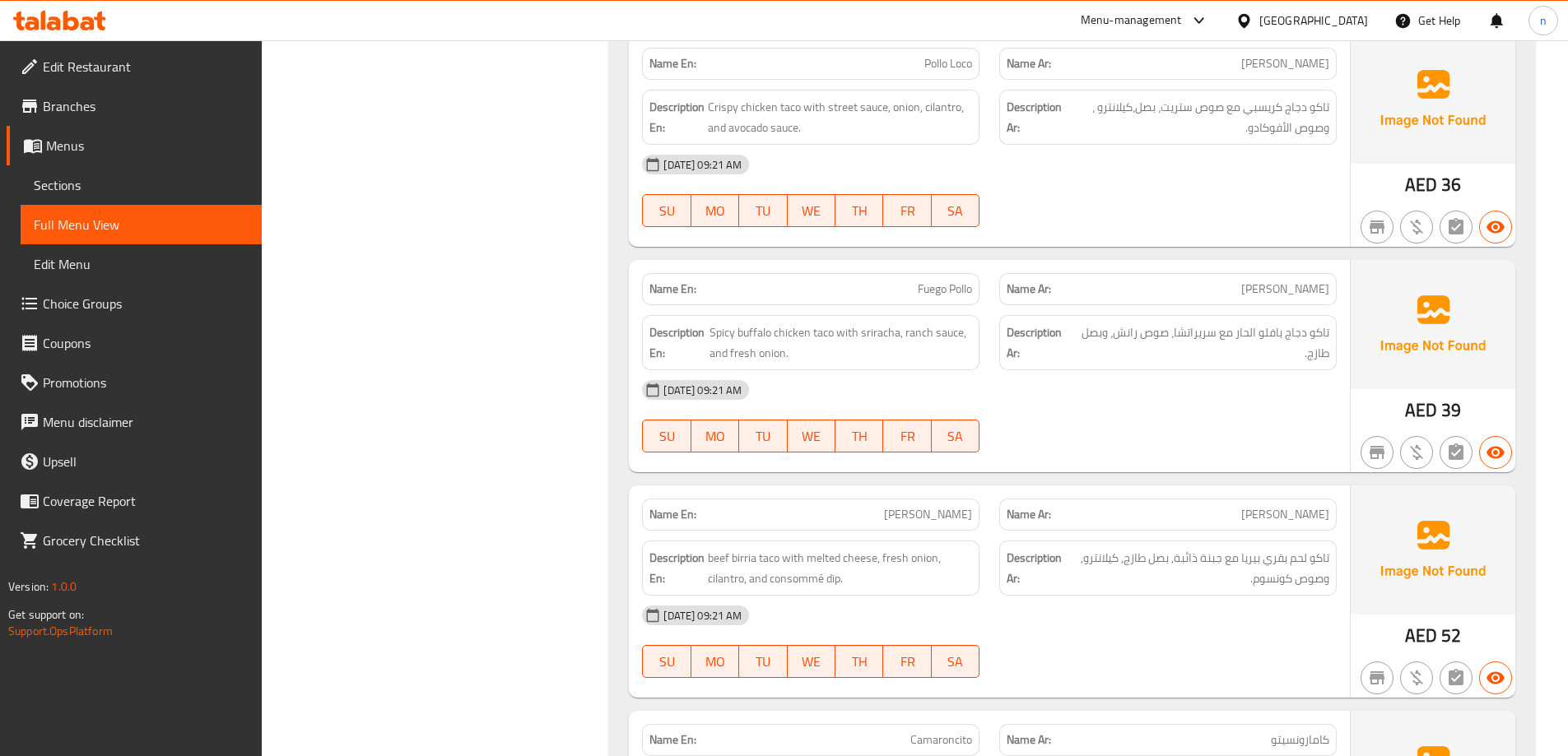
click at [934, 280] on span "Fuego Pollo" at bounding box center [945, 288] width 55 height 17
copy span "Fuego Pollo"
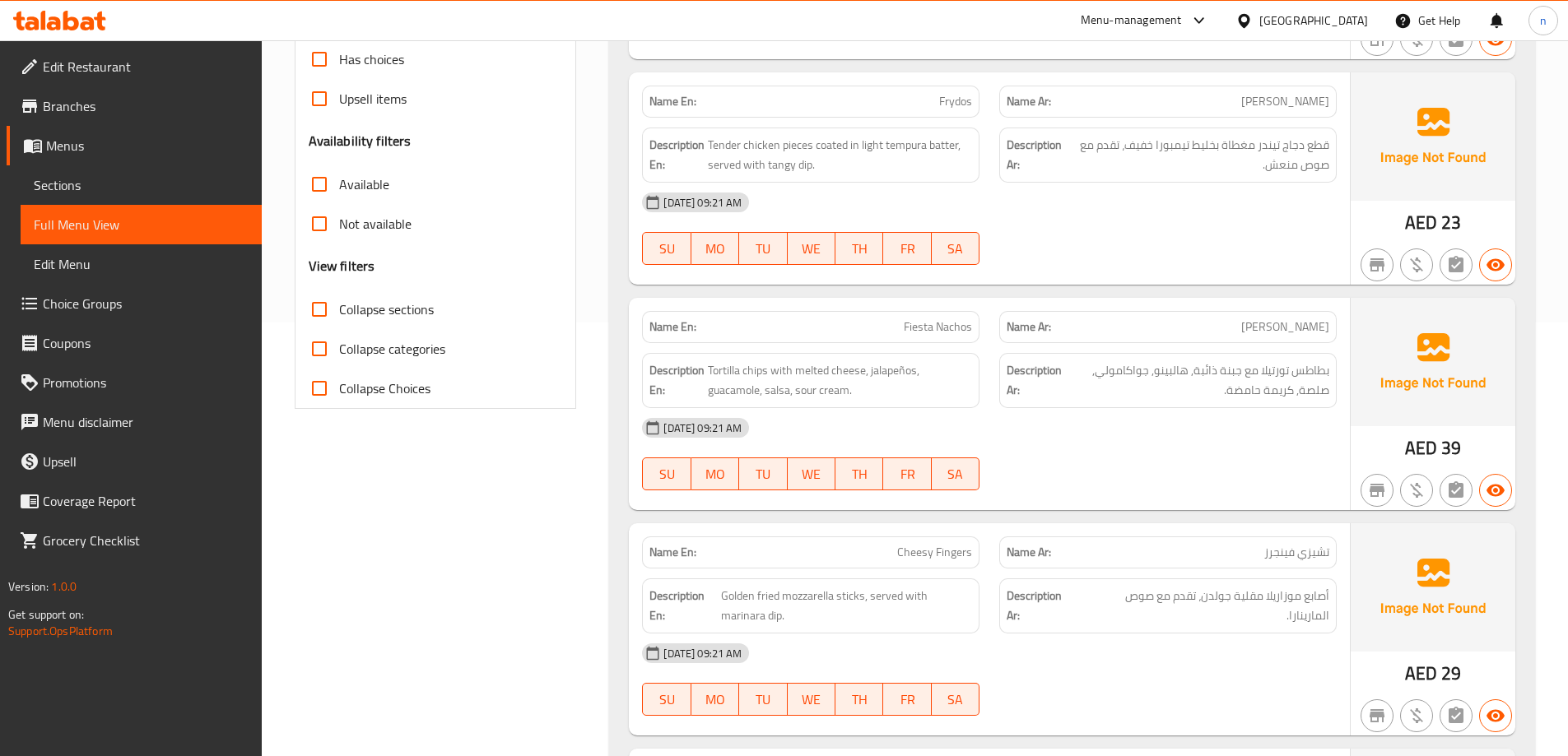
scroll to position [164, 0]
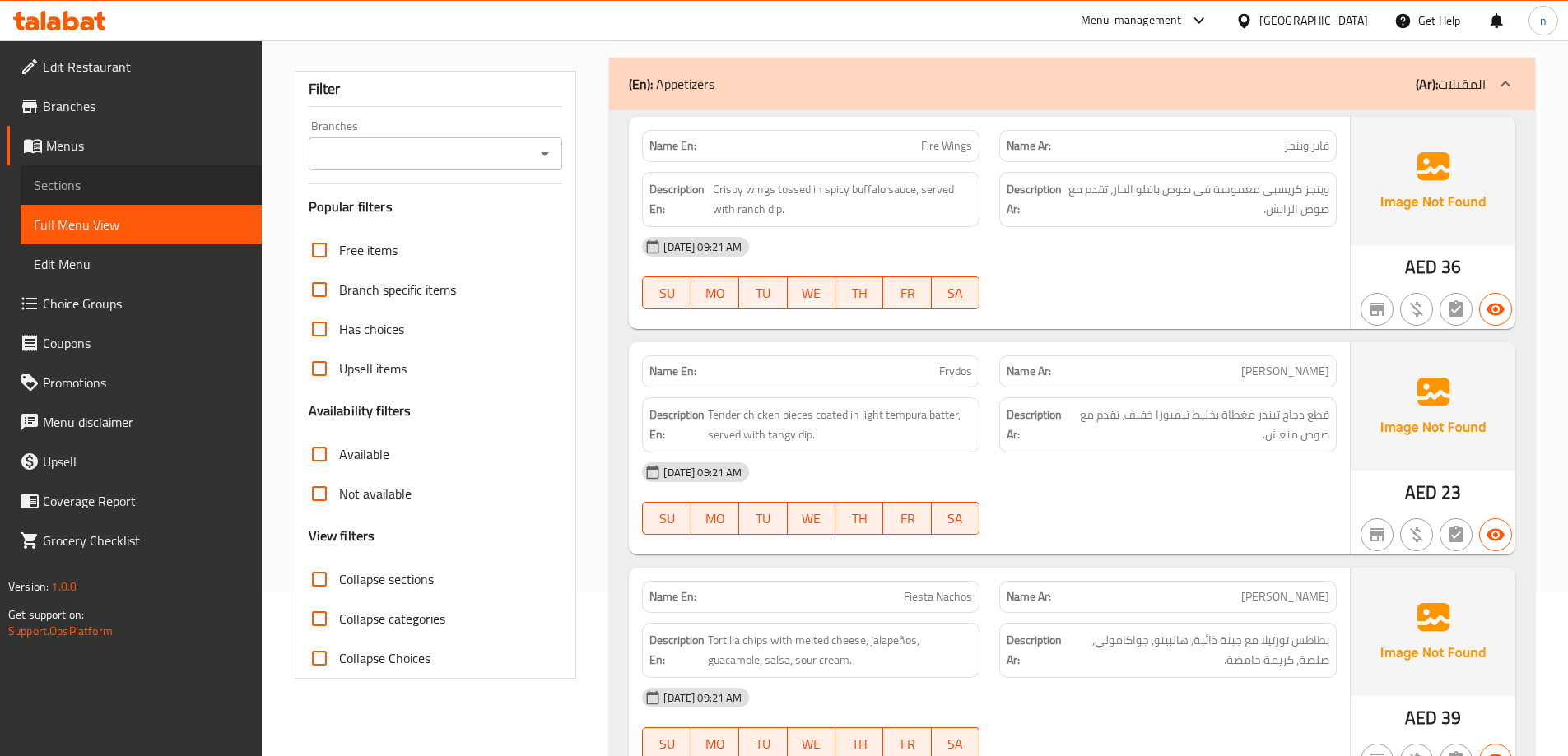
click at [75, 186] on span "Sections" at bounding box center [141, 186] width 215 height 20
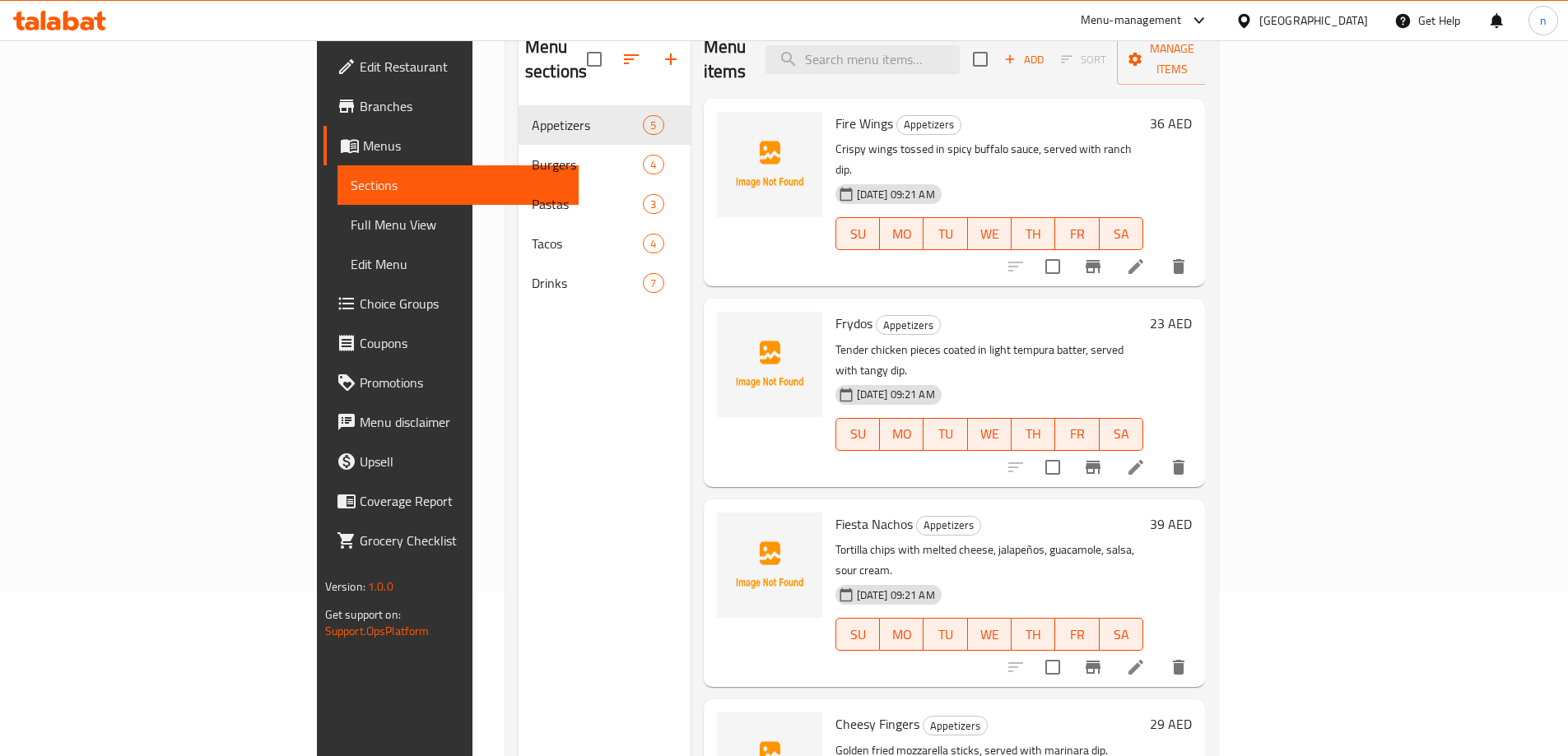
click at [1144, 340] on p "Tender chicken pieces coated in light tempura batter, served with tangy dip." at bounding box center [989, 360] width 309 height 41
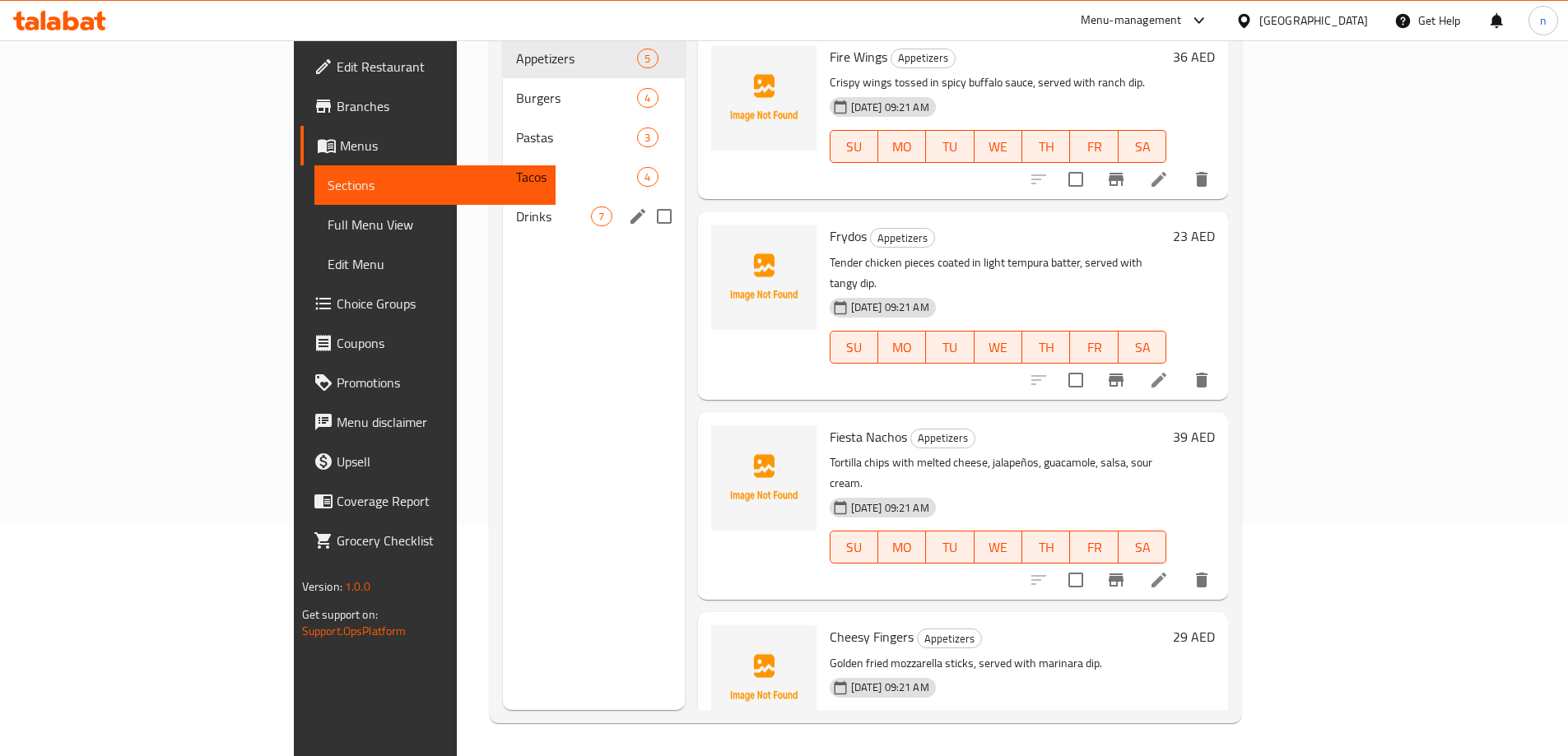
click at [516, 207] on span "Drinks" at bounding box center [553, 217] width 75 height 20
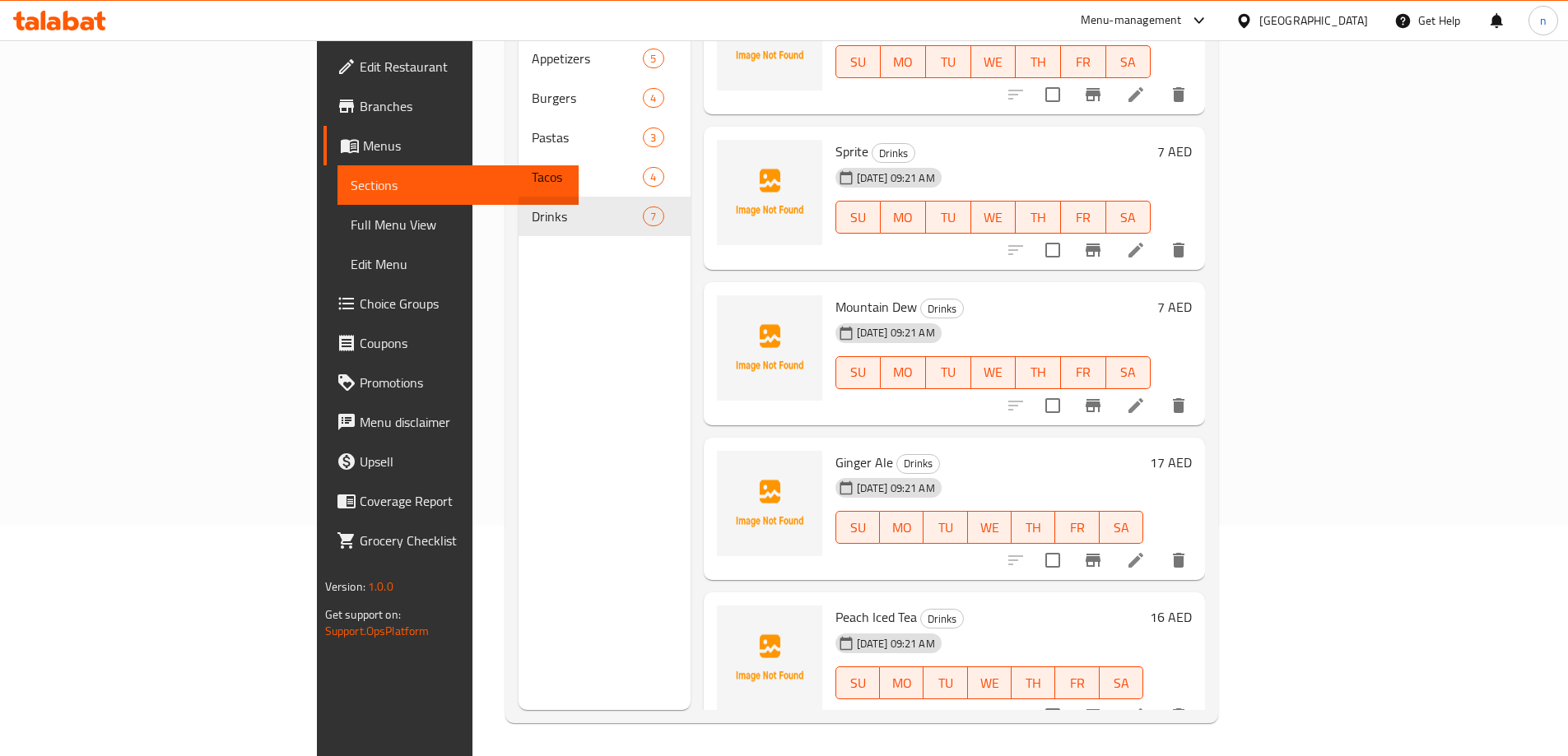
scroll to position [165, 0]
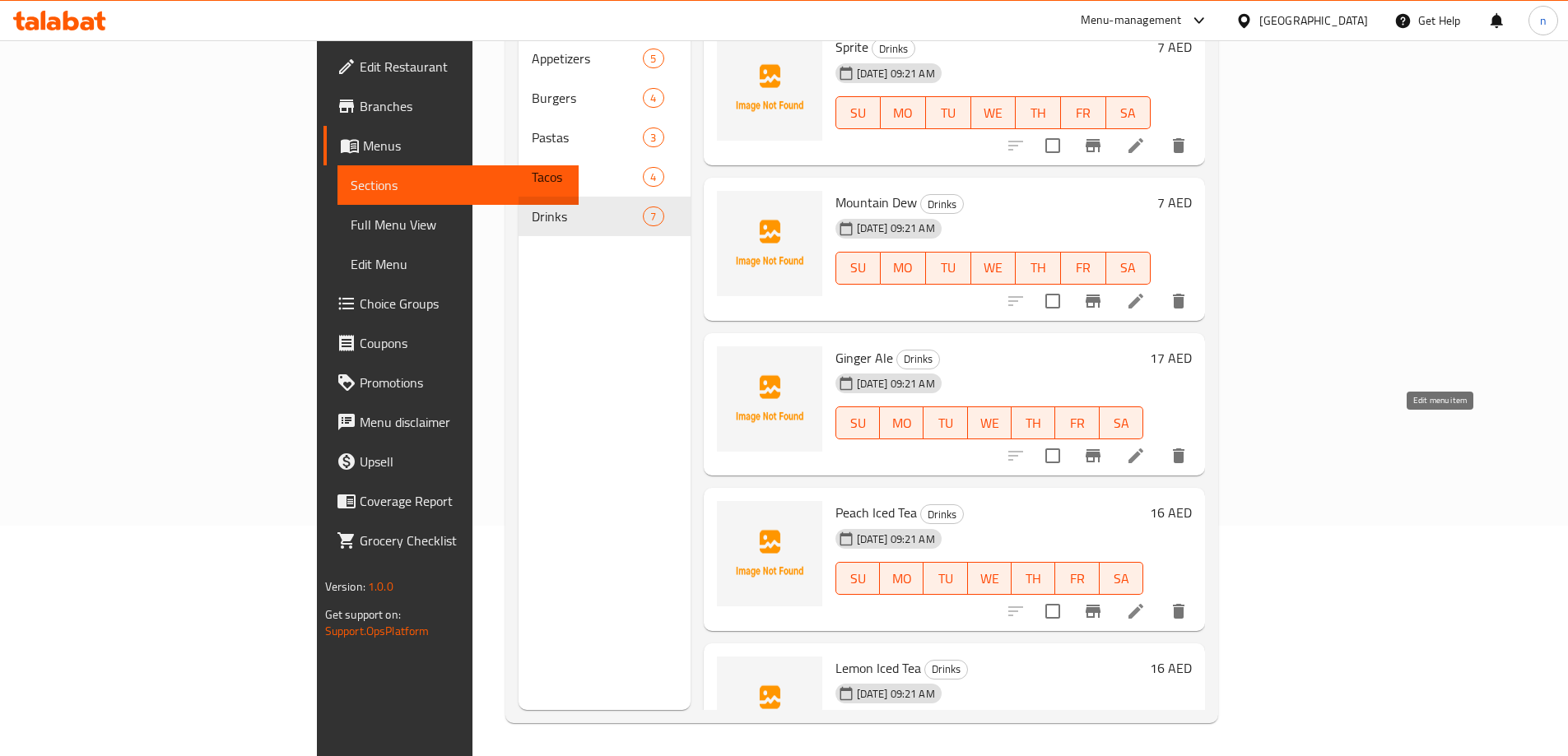
click at [1143, 449] on icon at bounding box center [1136, 456] width 15 height 15
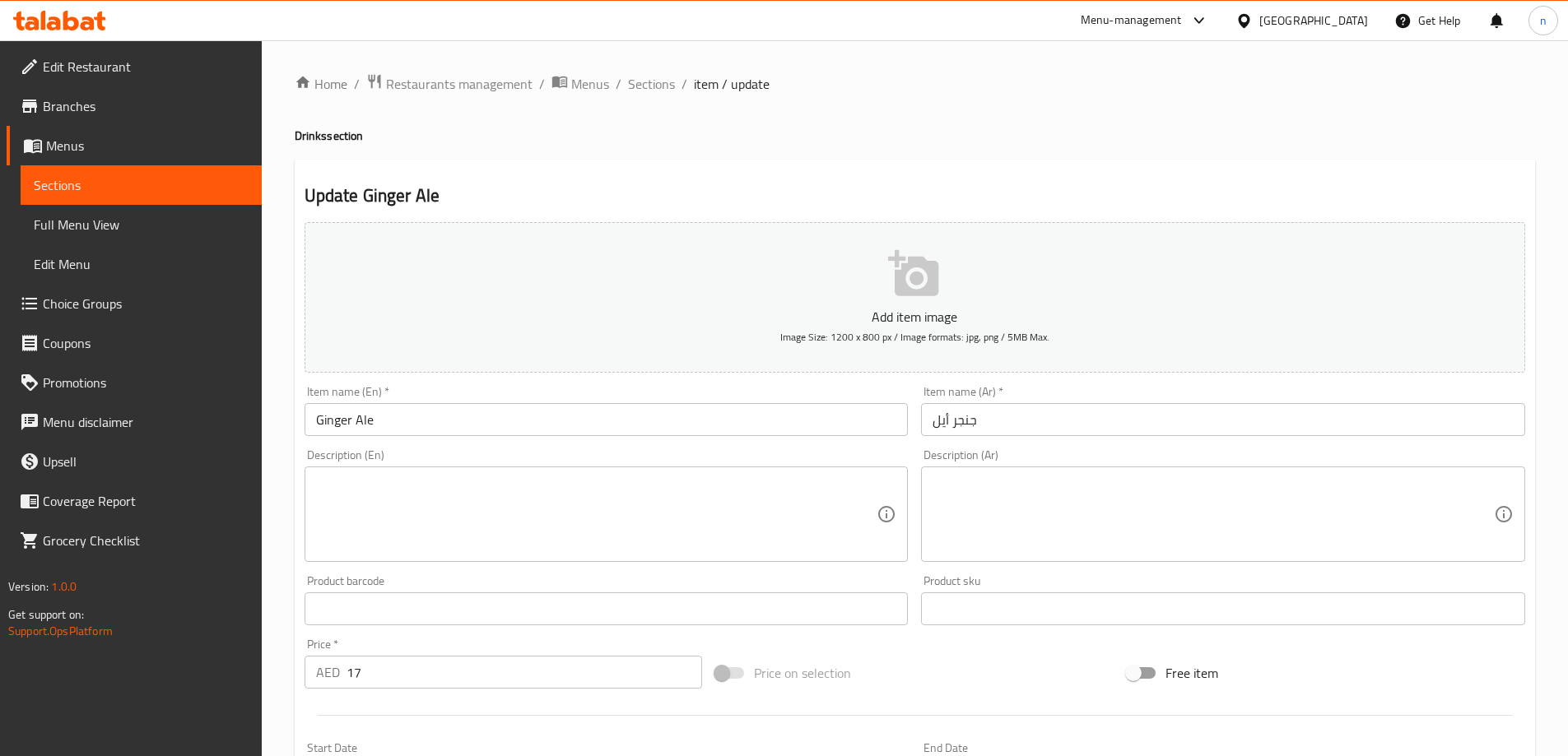
click at [1141, 420] on input "جنجر أيل" at bounding box center [1223, 419] width 604 height 33
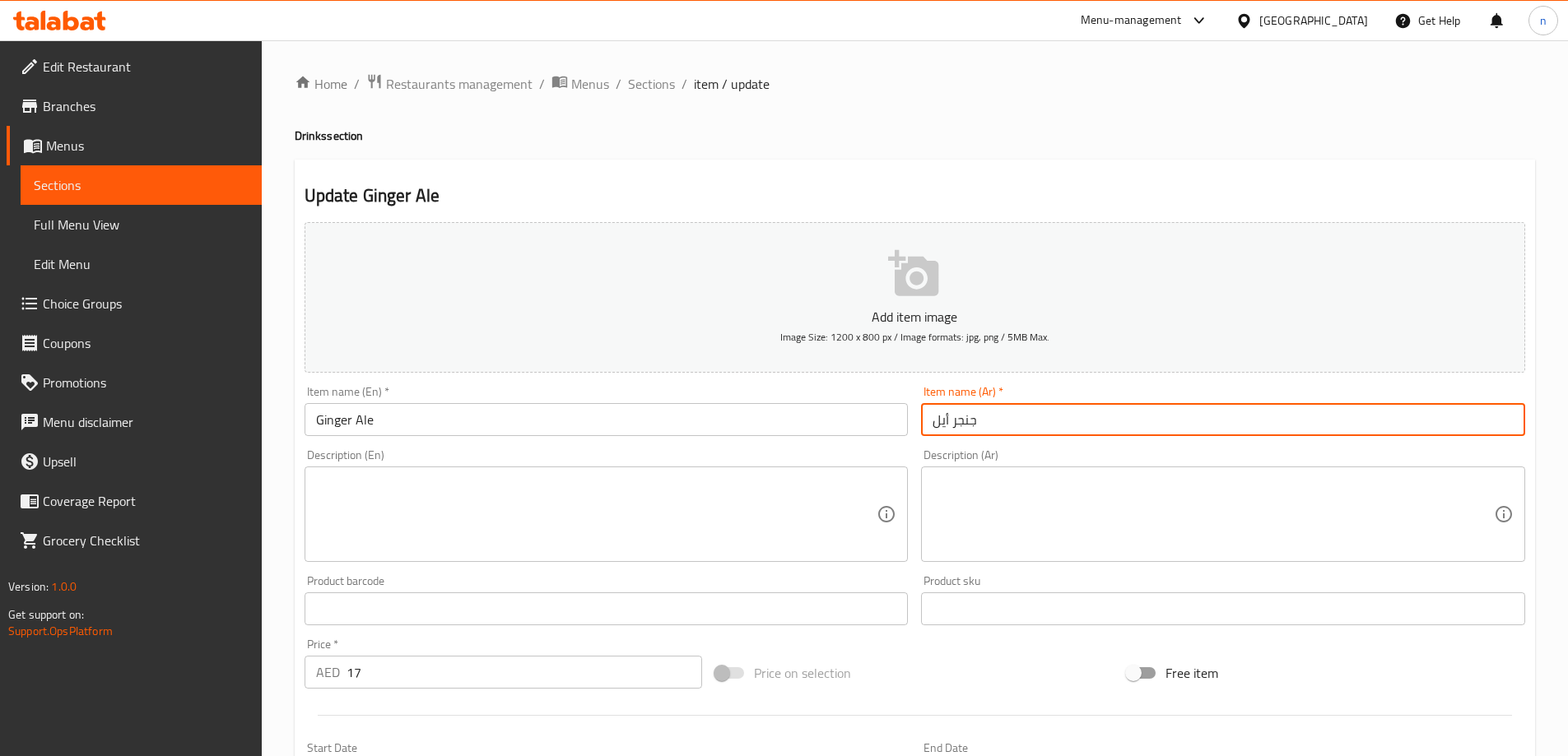
click at [1141, 420] on input "جنجر أيل" at bounding box center [1223, 419] width 604 height 33
paste input "مشروب زنجب"
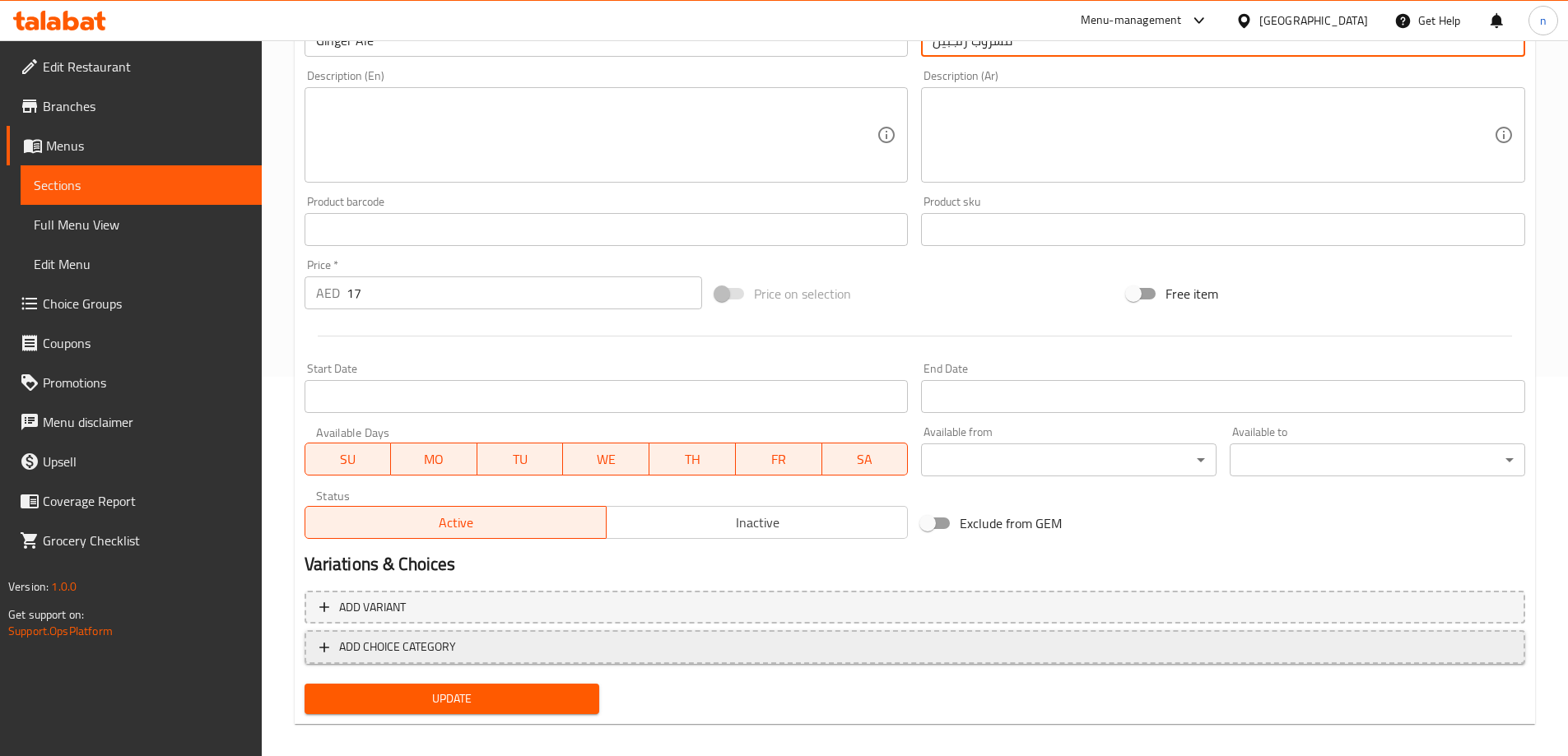
scroll to position [393, 0]
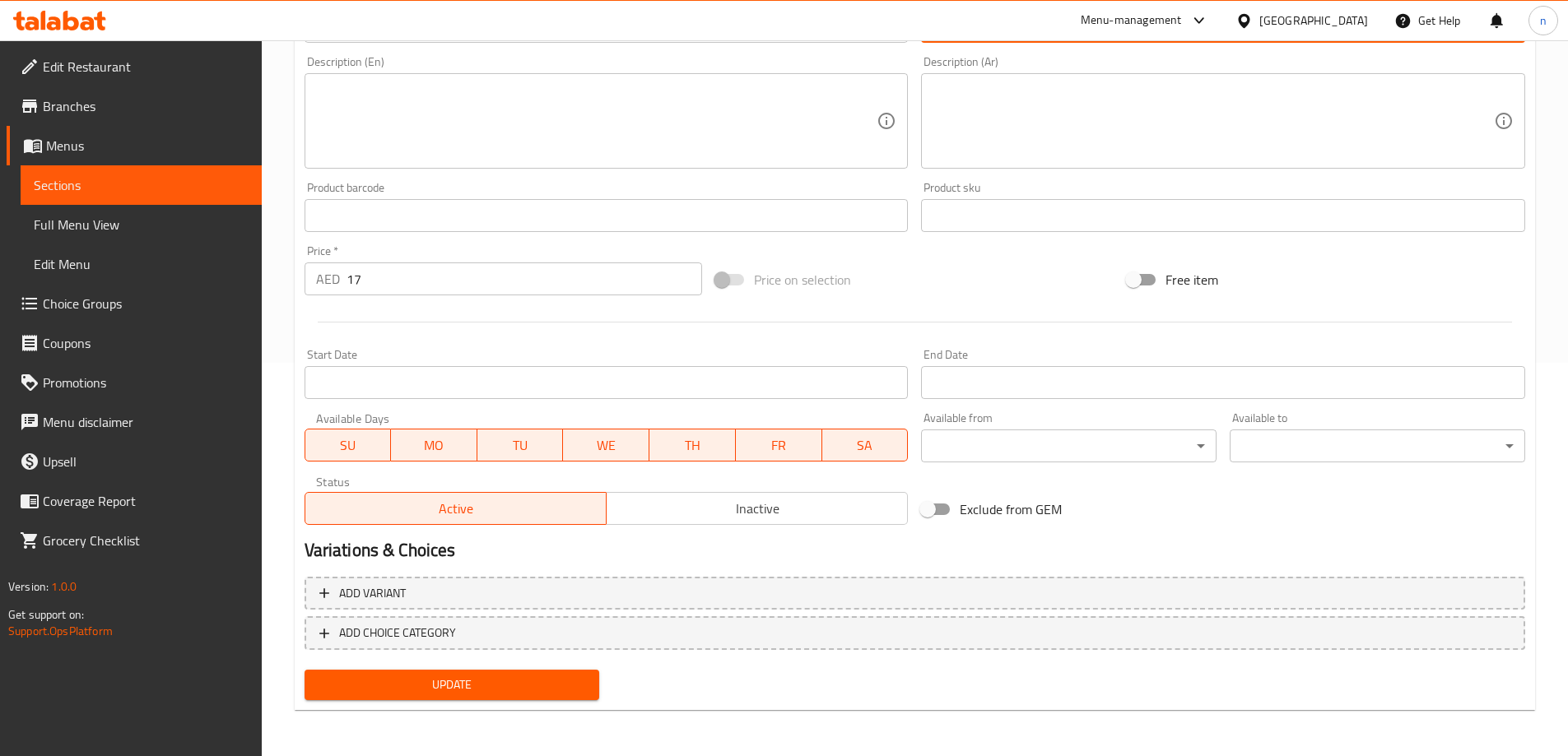
type input "مشروب زنجبيل"
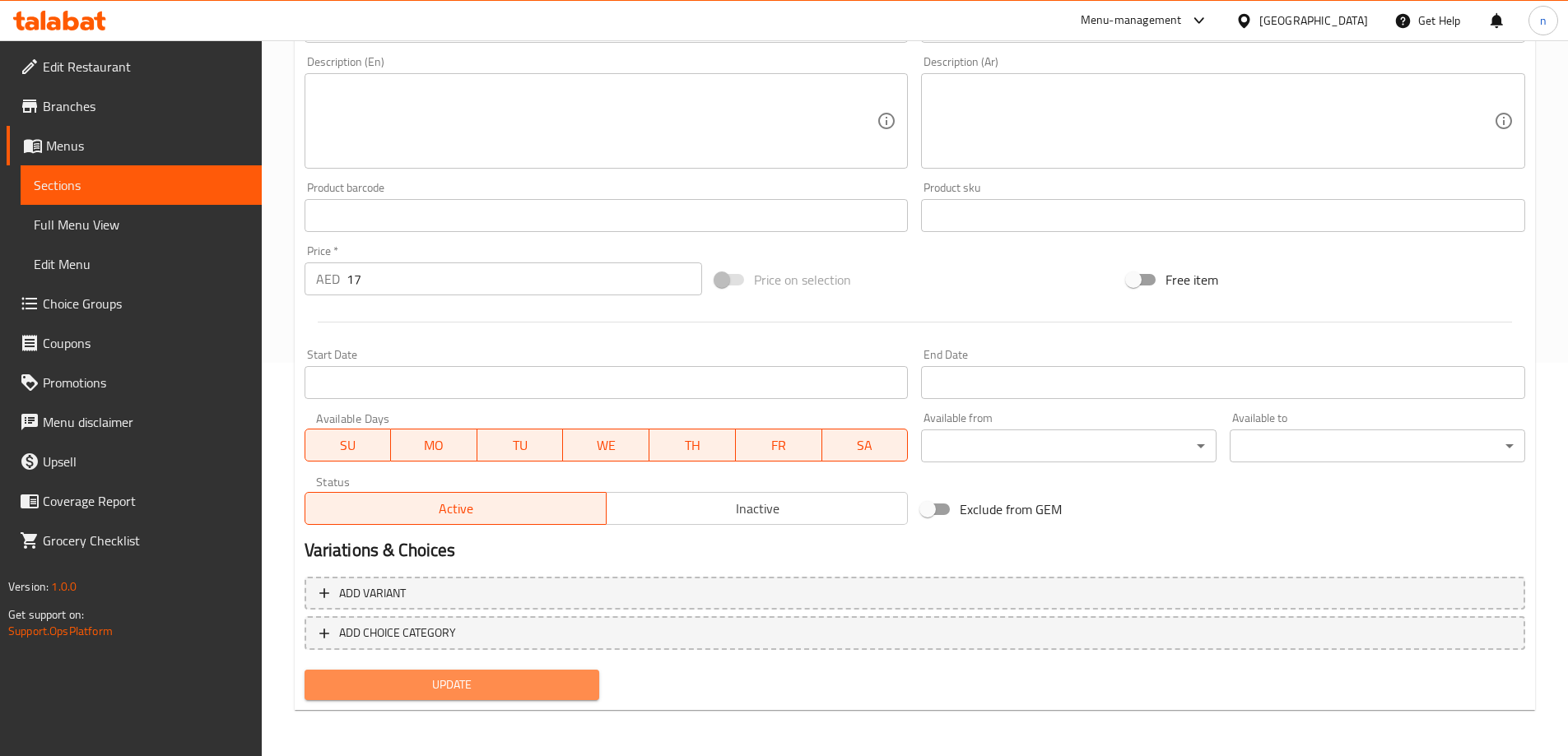
click at [459, 681] on span "Update" at bounding box center [452, 685] width 269 height 21
click at [150, 715] on div "Edit Restaurant Branches Menus Sections Full Menu View Edit Menu Choice Groups …" at bounding box center [131, 418] width 262 height 756
click at [506, 684] on span "Update" at bounding box center [452, 685] width 269 height 21
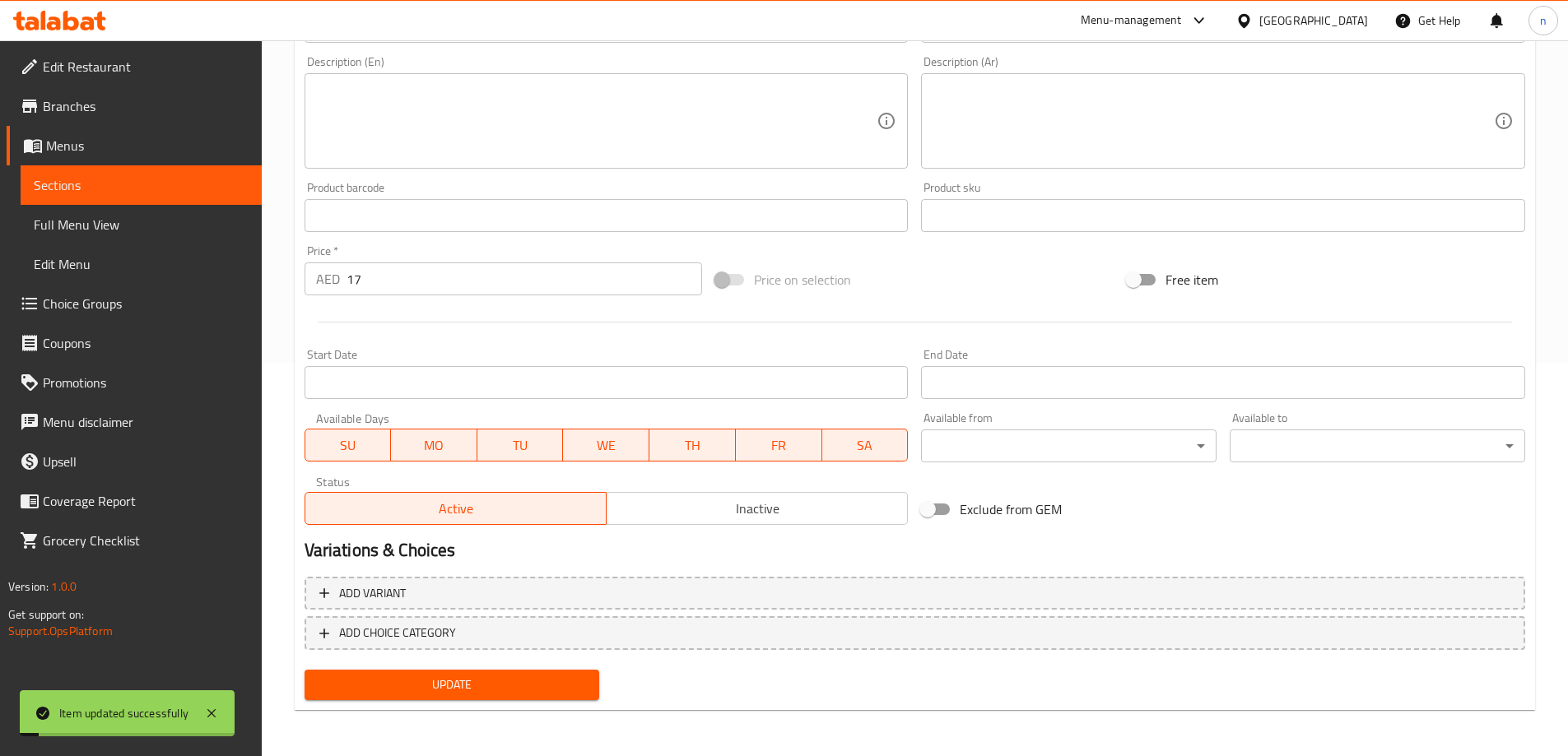
click at [99, 228] on span "Full Menu View" at bounding box center [141, 225] width 215 height 20
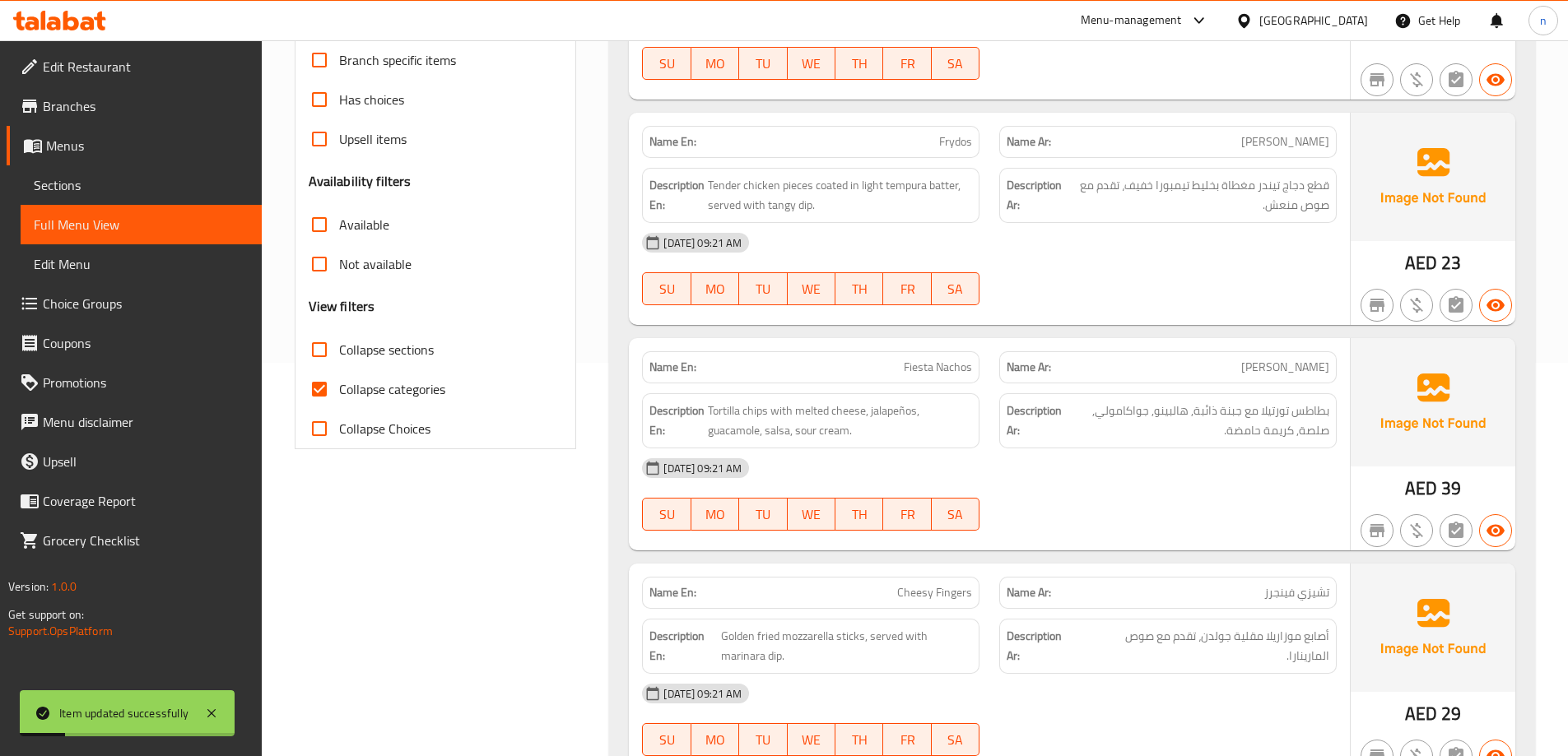
click at [318, 388] on input "Collapse categories" at bounding box center [319, 388] width 39 height 39
checkbox input "false"
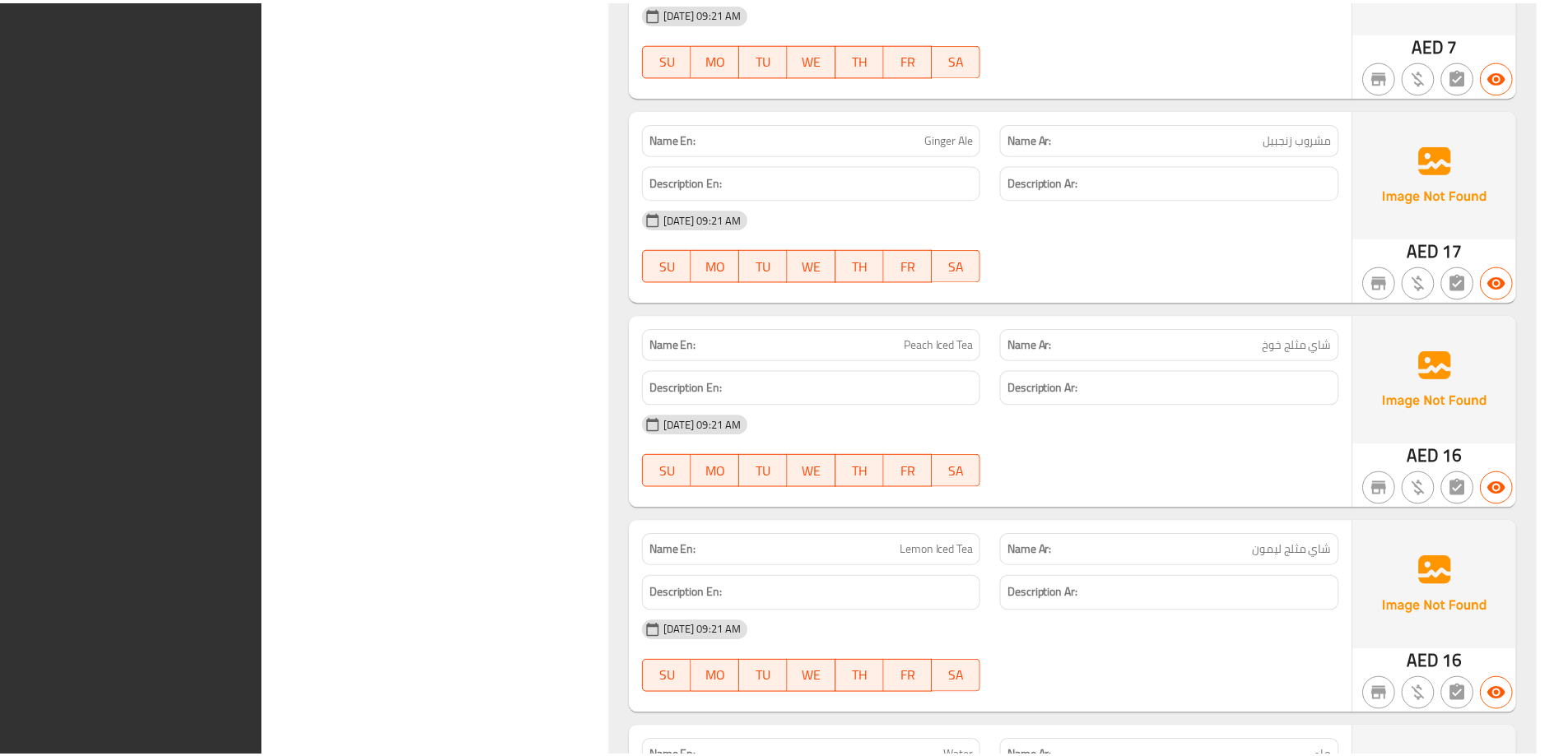
scroll to position [4936, 0]
